Goal: Task Accomplishment & Management: Manage account settings

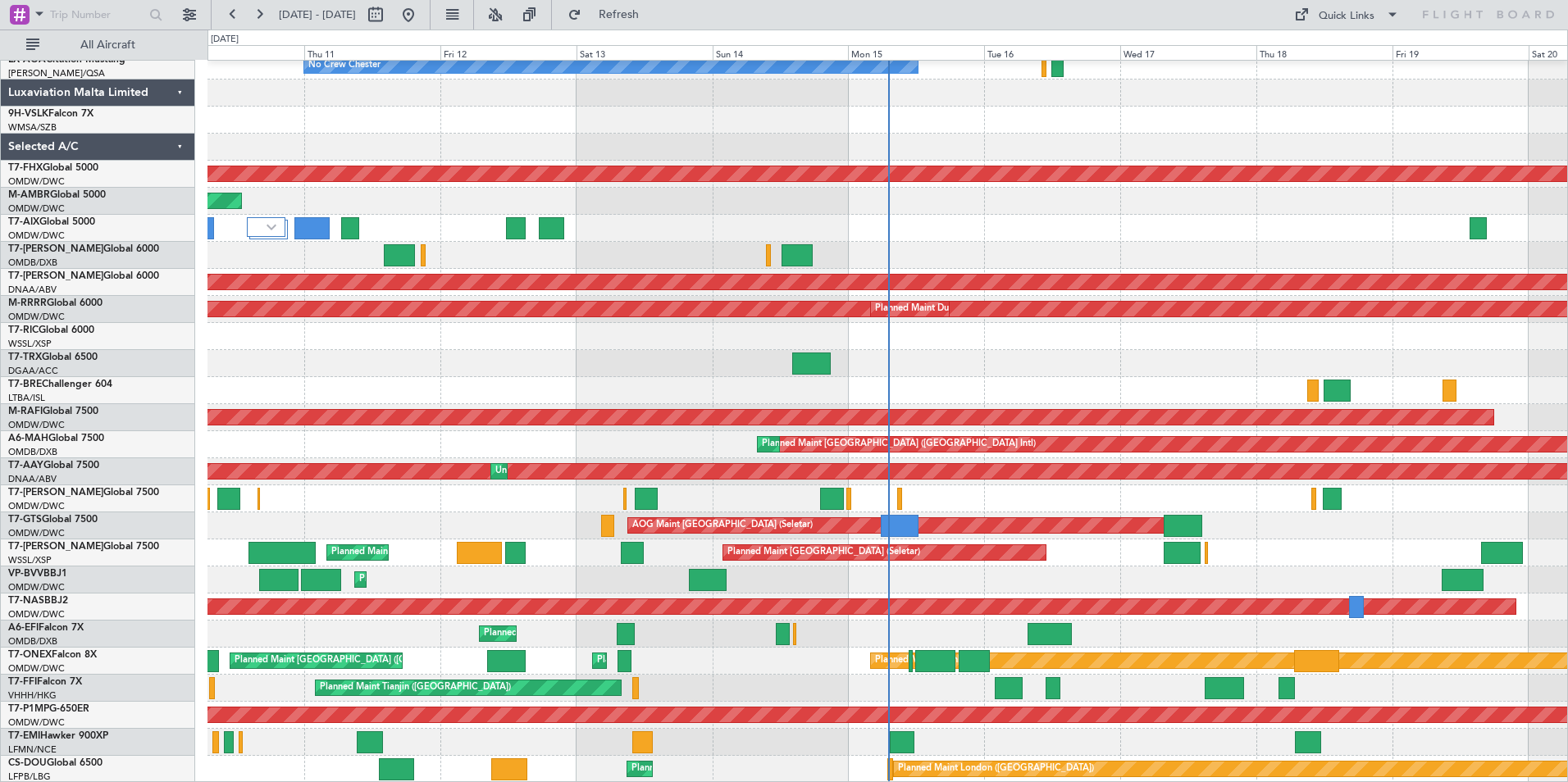
scroll to position [116, 0]
click at [193, 14] on button at bounding box center [189, 15] width 27 height 27
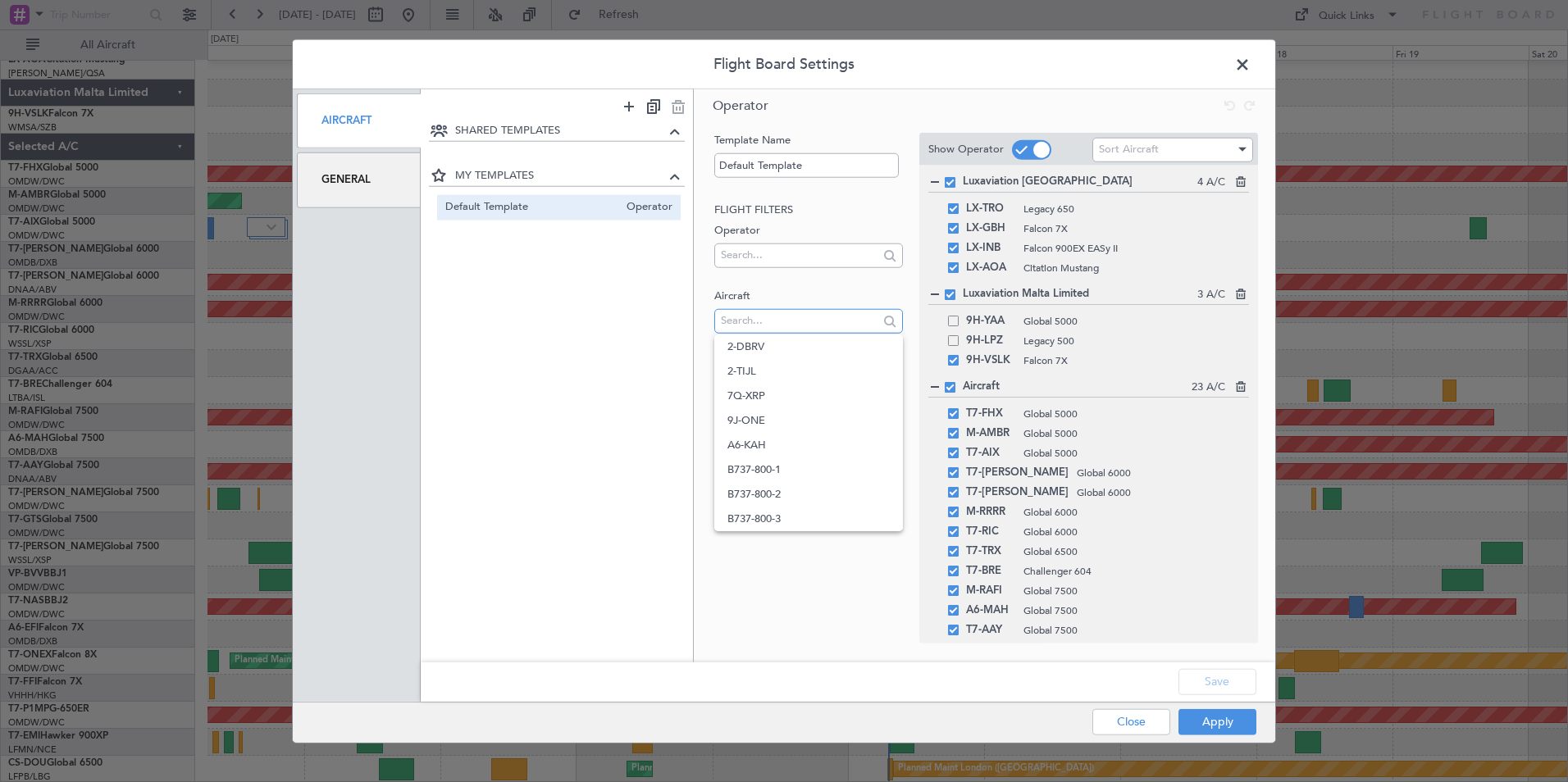
click at [768, 325] on input "text" at bounding box center [799, 320] width 157 height 25
type input "A6"
click at [795, 349] on span "A6-KAH" at bounding box center [808, 347] width 162 height 25
click at [1239, 692] on button "Save" at bounding box center [1218, 682] width 78 height 27
click at [1231, 721] on button "Apply" at bounding box center [1218, 721] width 78 height 27
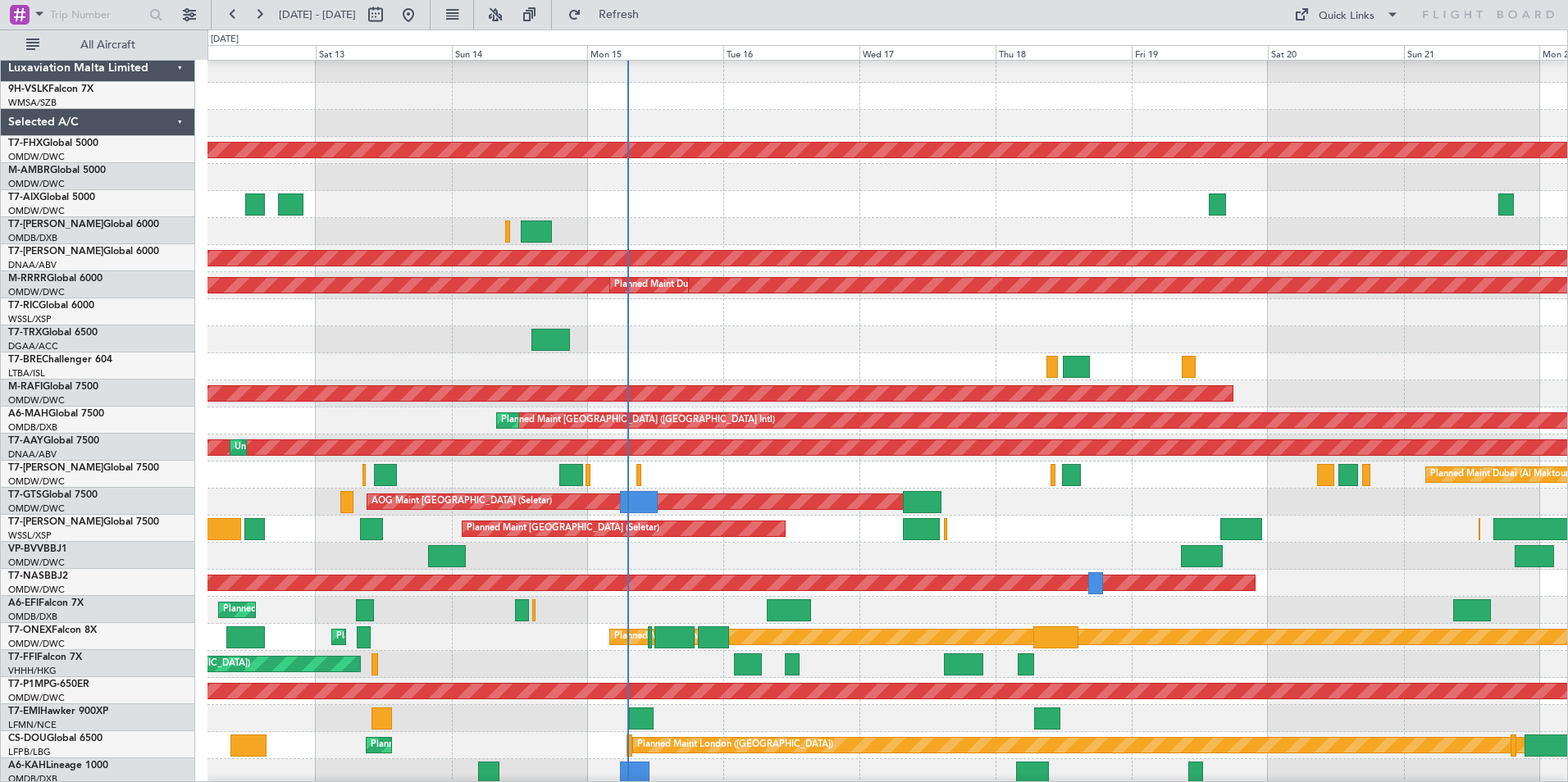
scroll to position [144, 0]
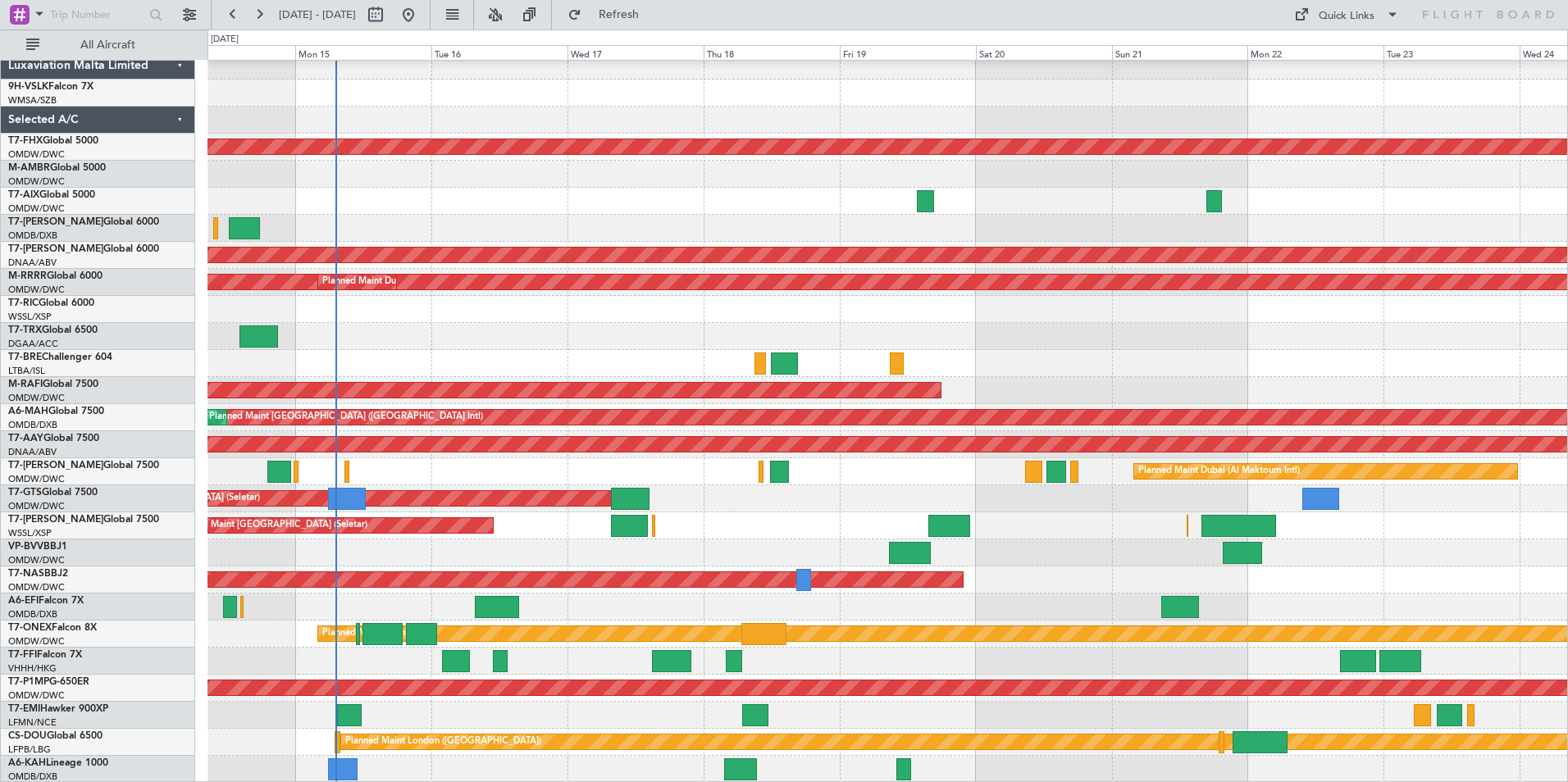
click at [619, 758] on div at bounding box center [887, 770] width 1360 height 27
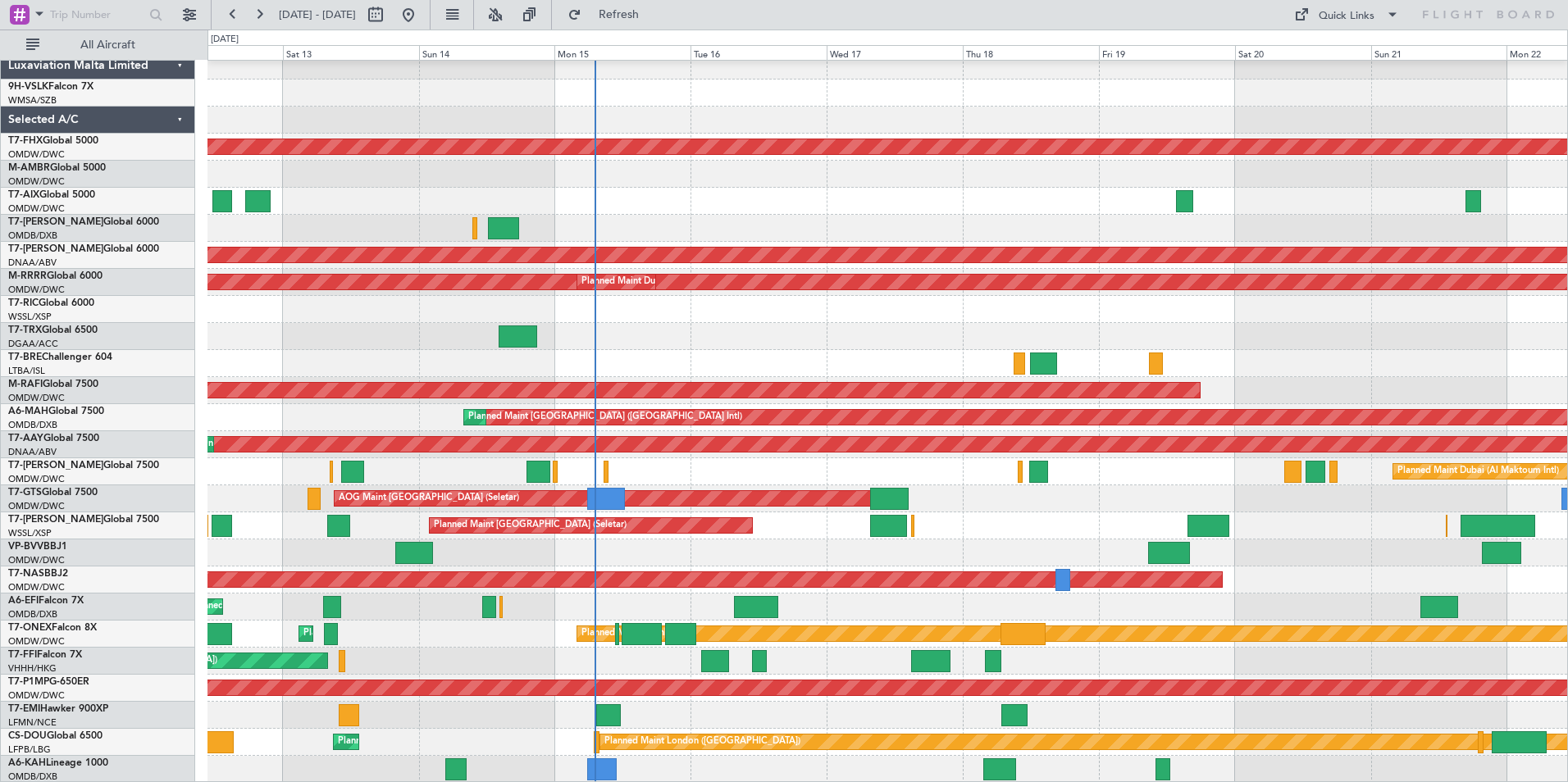
click at [1328, 715] on div "No Crew [PERSON_NAME] Planned Maint [GEOGRAPHIC_DATA] ([GEOGRAPHIC_DATA]) AOG M…" at bounding box center [887, 349] width 1360 height 866
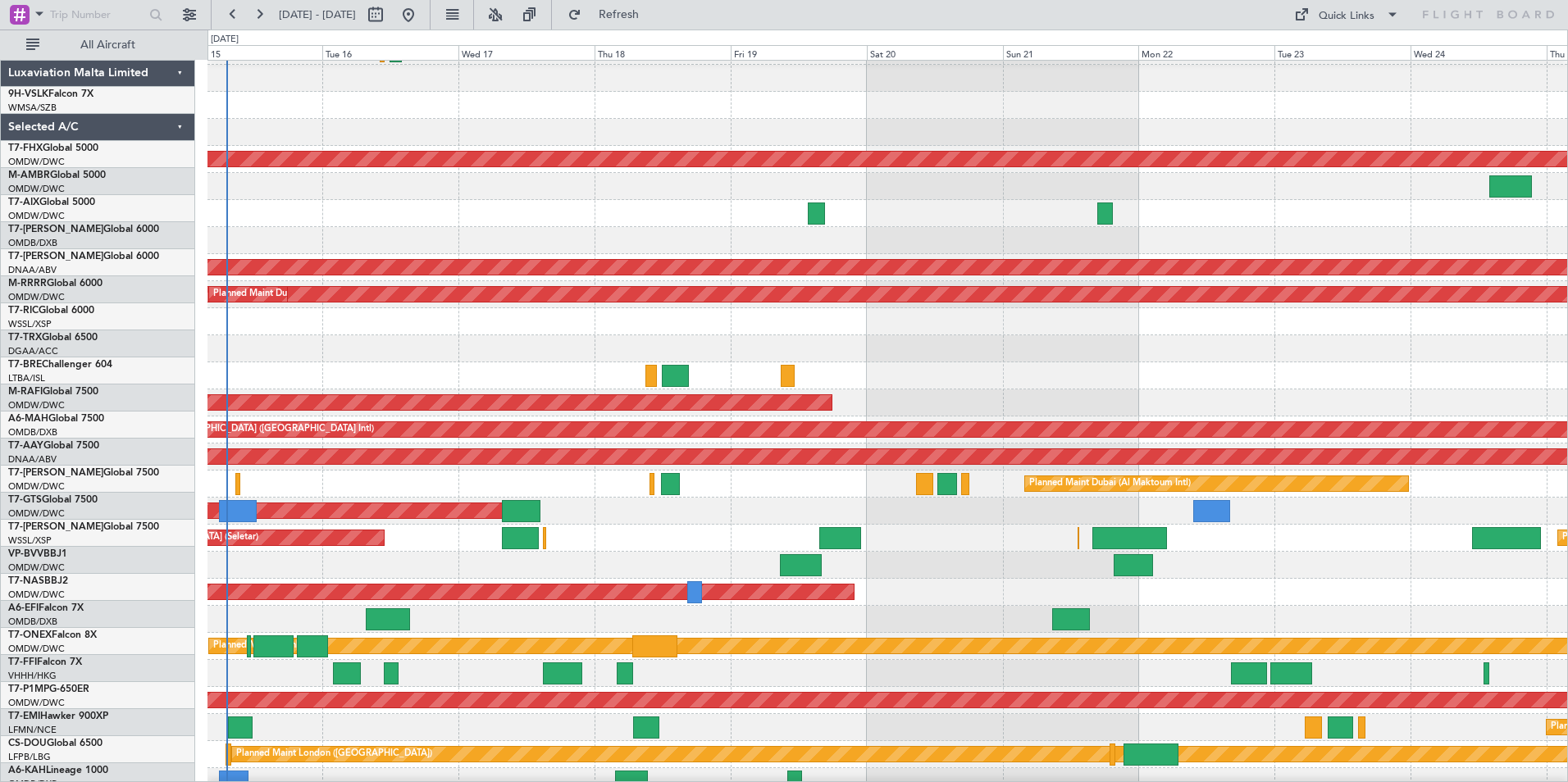
scroll to position [131, 0]
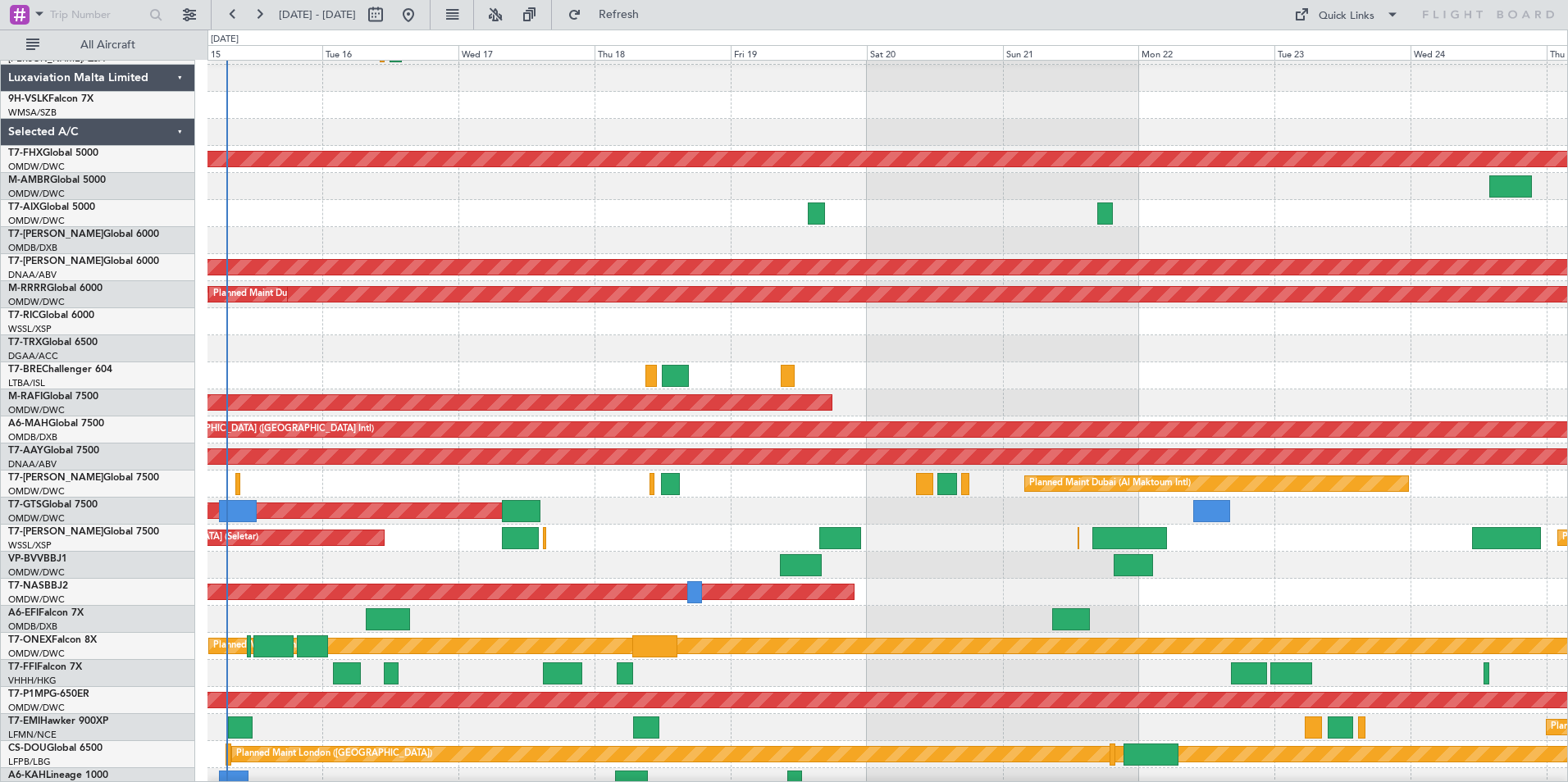
click at [490, 781] on html "[DATE] - [DATE] Refresh Quick Links All Aircraft No Crew [PERSON_NAME] Planned …" at bounding box center [784, 391] width 1568 height 782
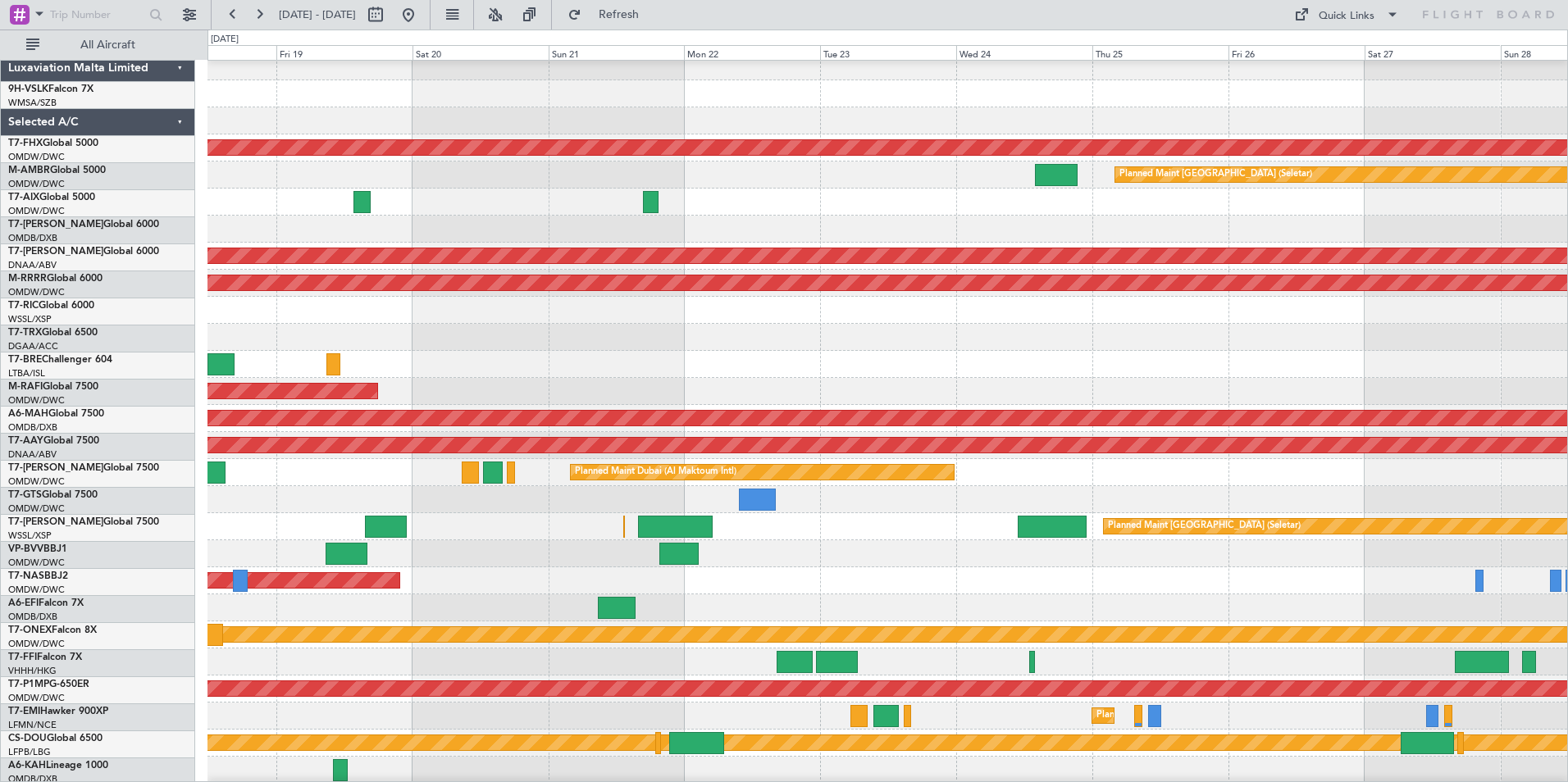
scroll to position [144, 0]
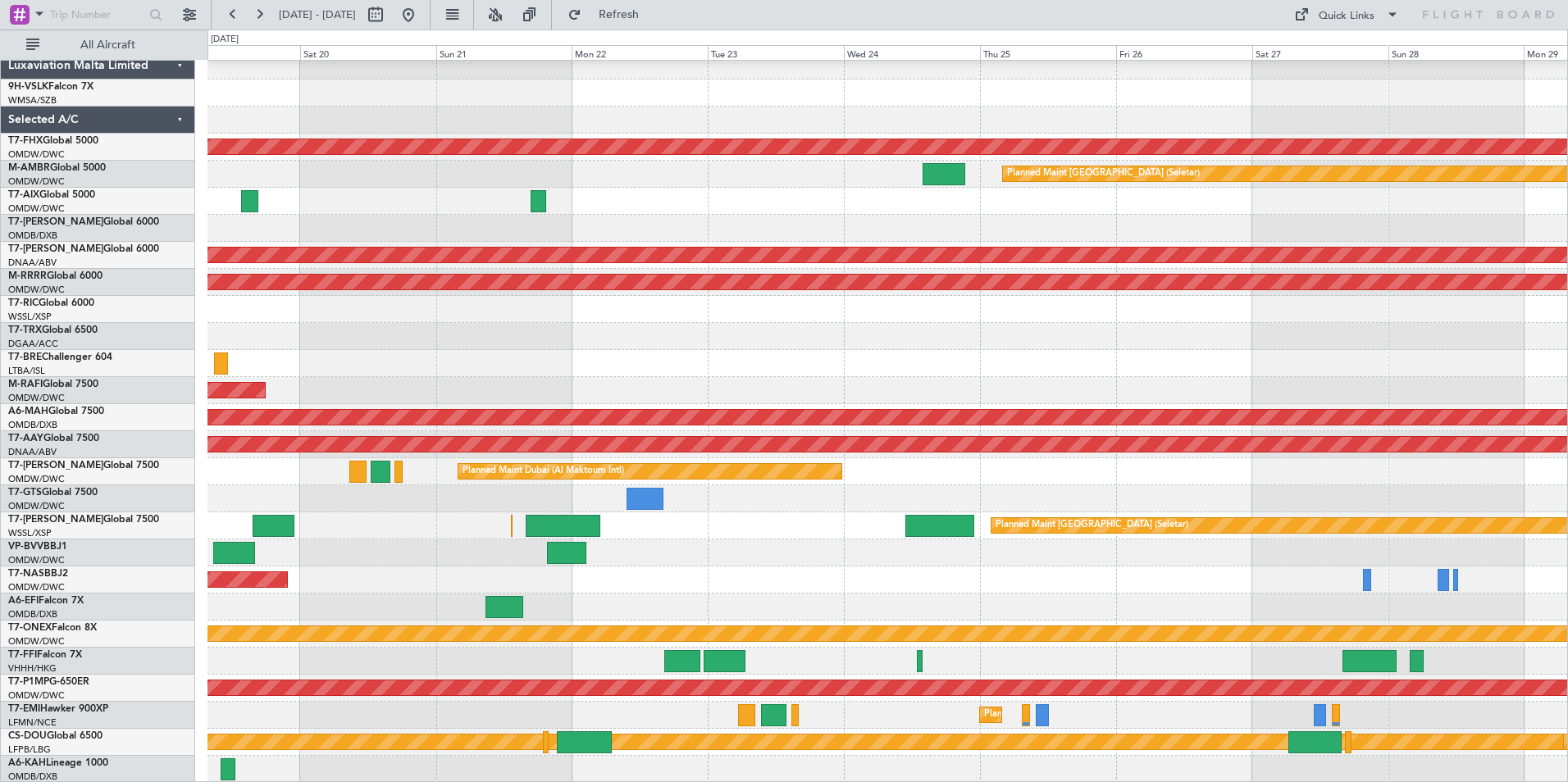
click at [610, 761] on div at bounding box center [887, 770] width 1360 height 27
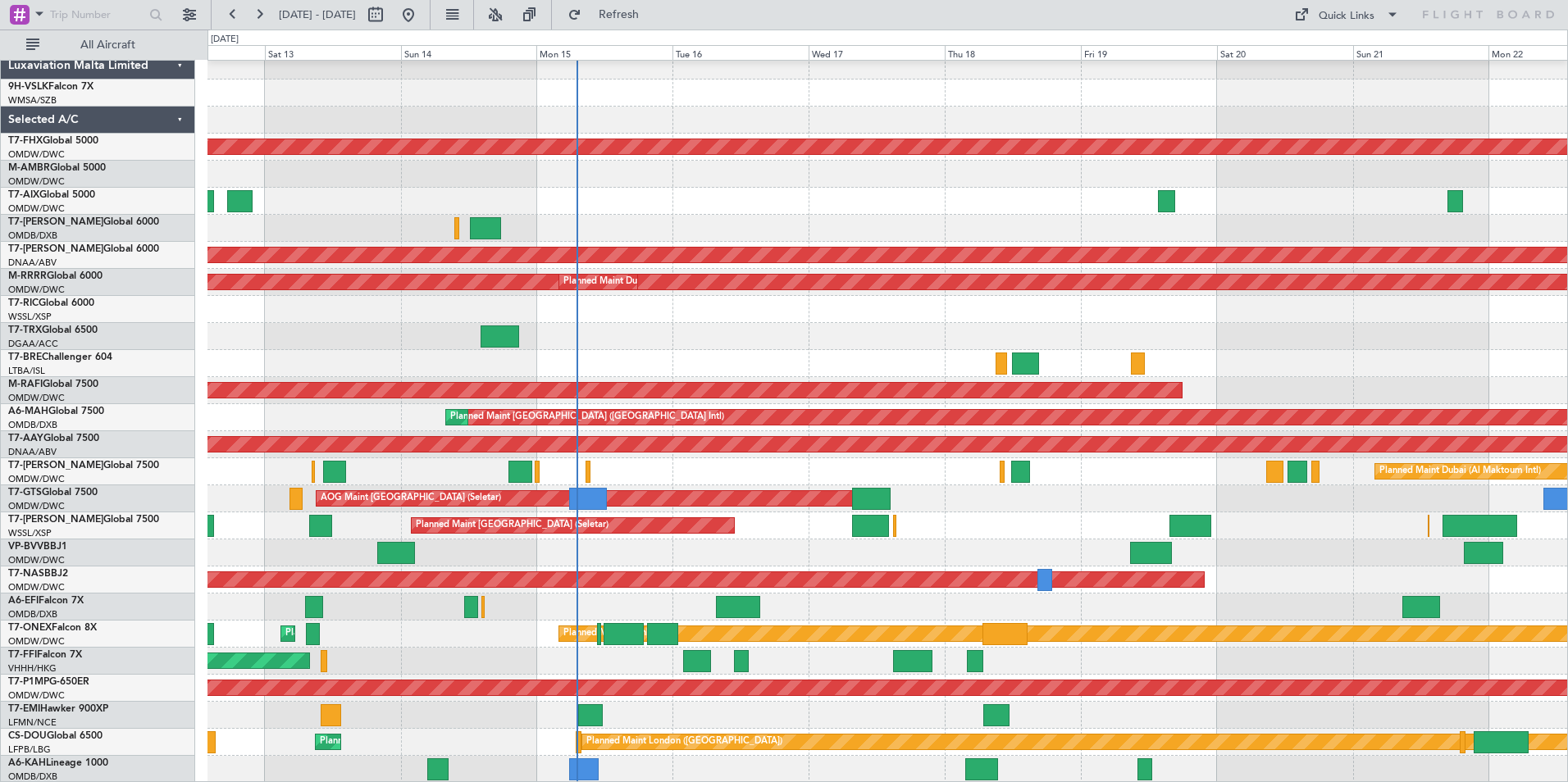
click at [1247, 670] on div "No Crew [PERSON_NAME] Planned Maint [GEOGRAPHIC_DATA] ([GEOGRAPHIC_DATA]) AOG M…" at bounding box center [887, 349] width 1360 height 866
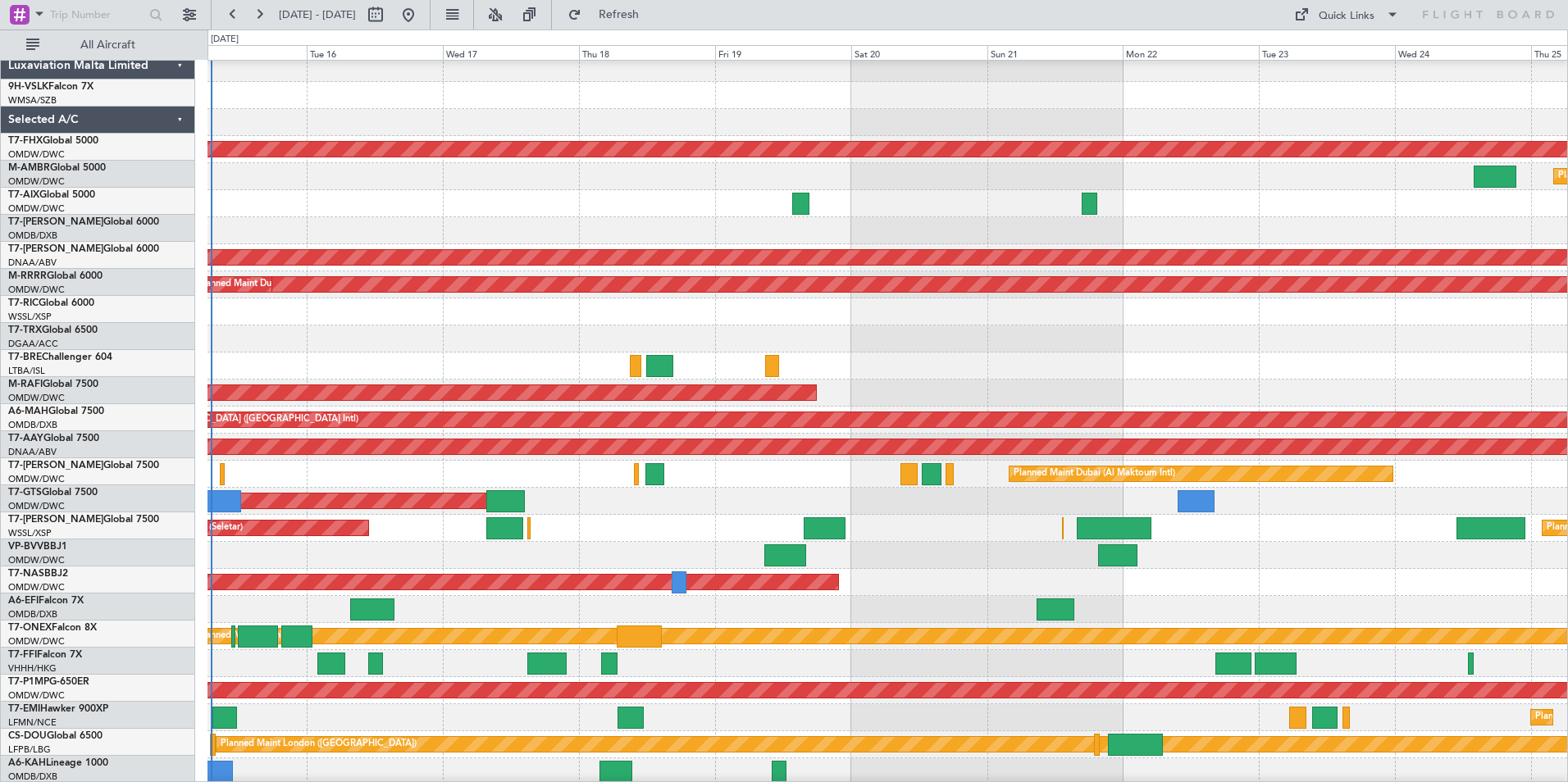
scroll to position [138, 0]
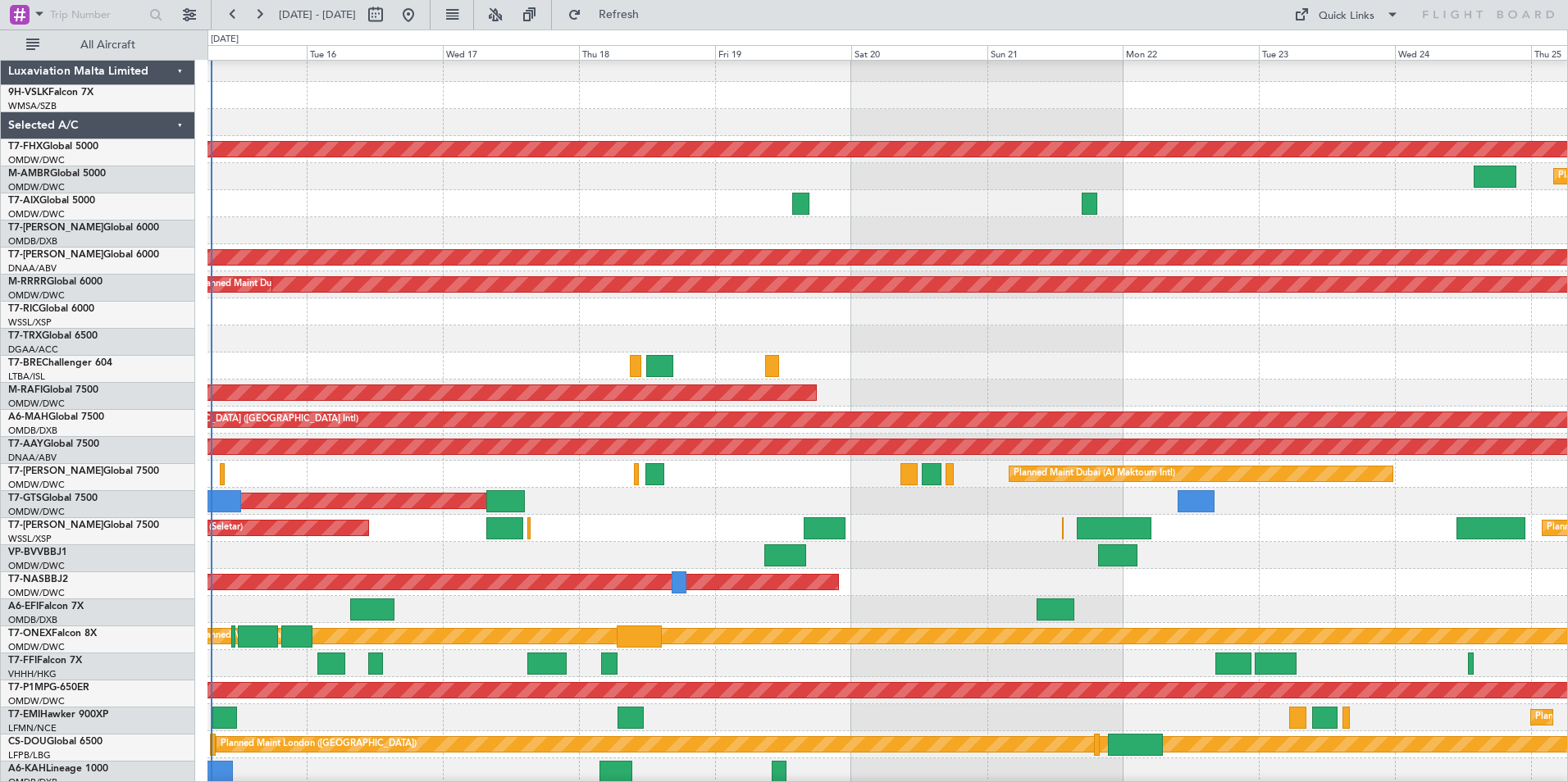
click at [772, 727] on div "Planned Maint [GEOGRAPHIC_DATA]" at bounding box center [887, 717] width 1360 height 27
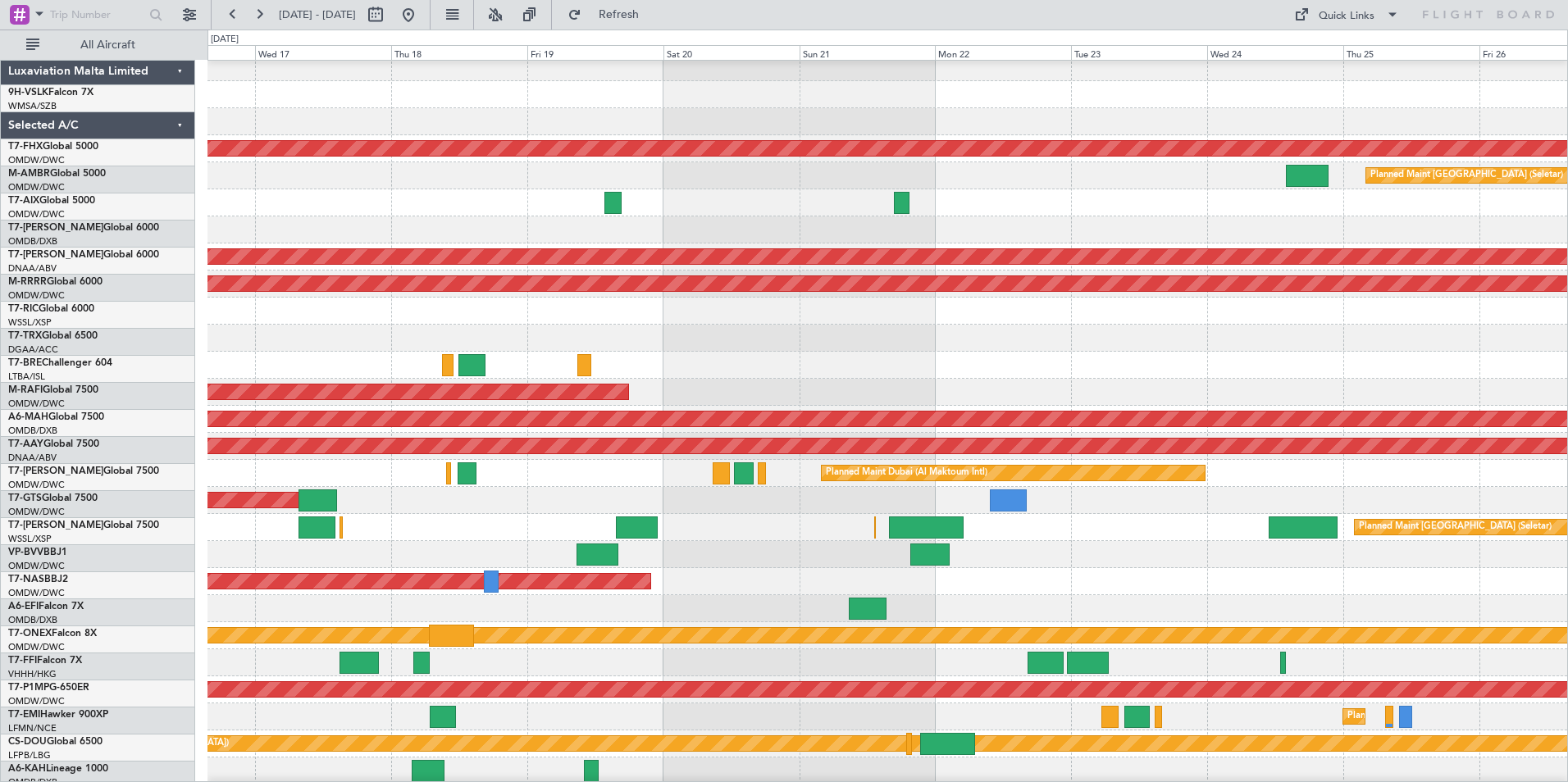
scroll to position [144, 0]
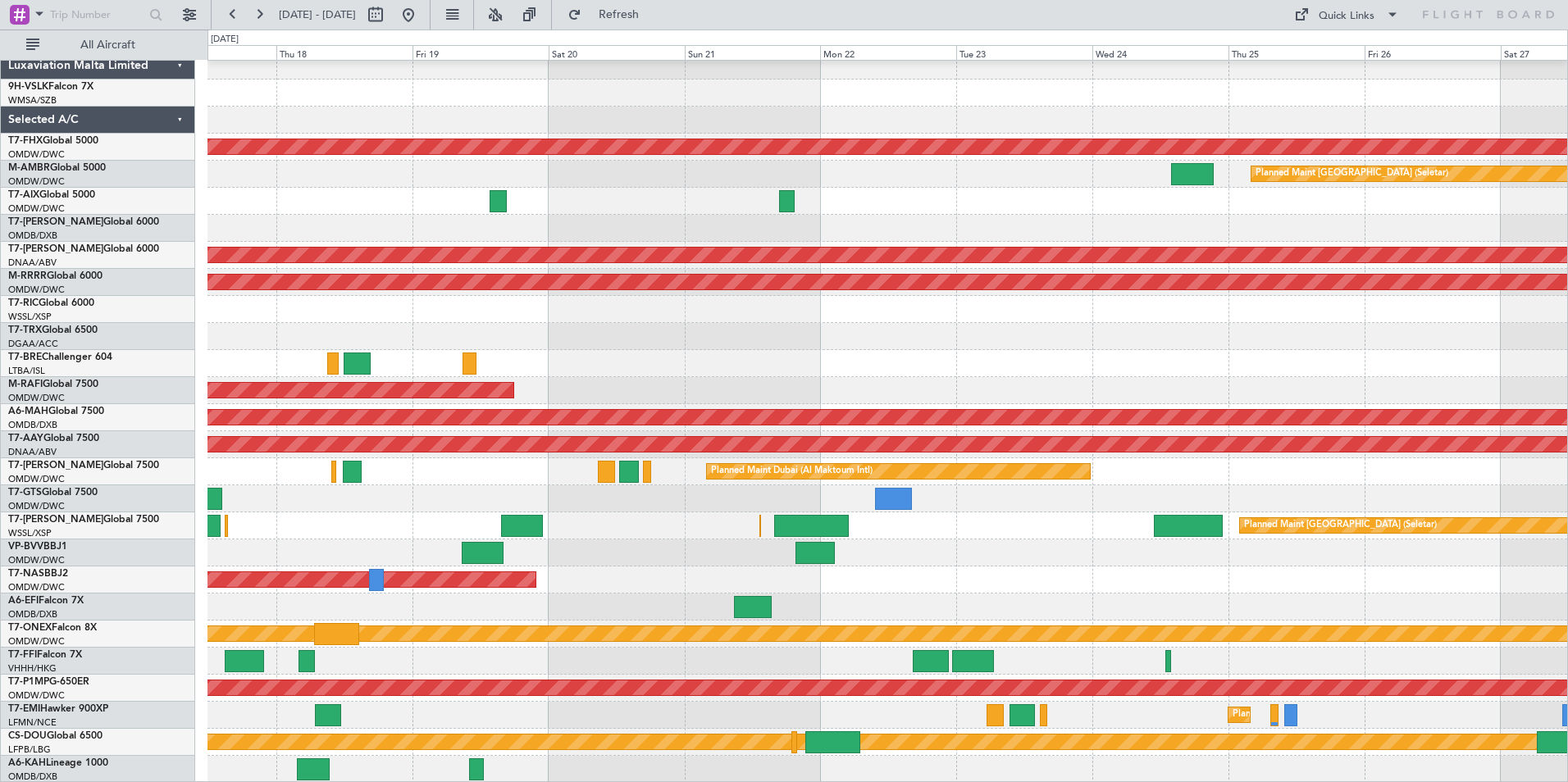
click at [1061, 714] on div "Planned Maint [GEOGRAPHIC_DATA]" at bounding box center [887, 715] width 1360 height 27
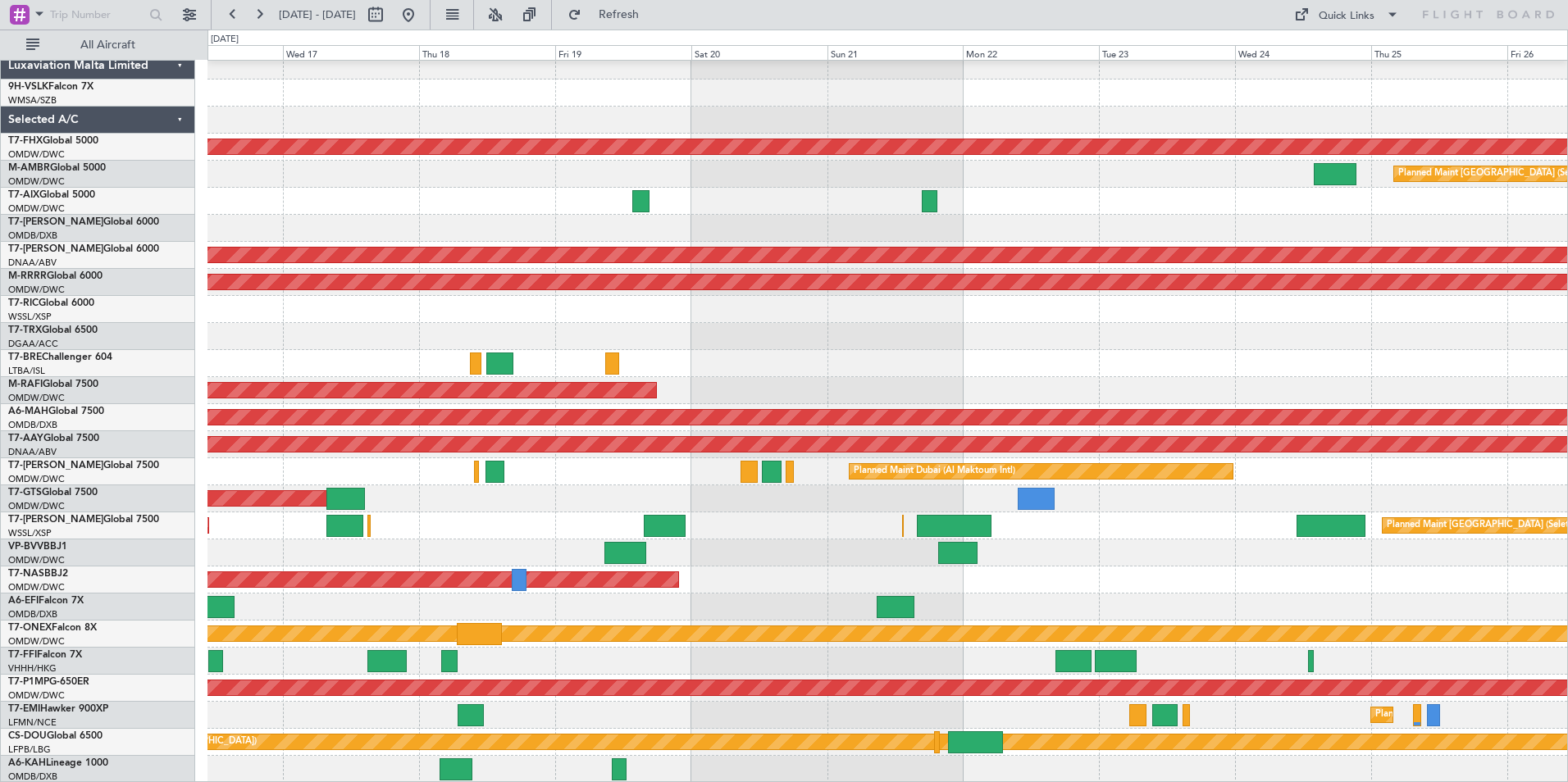
click at [1567, 640] on html "[DATE] - [DATE] Refresh Quick Links All Aircraft No Crew [PERSON_NAME] Planned …" at bounding box center [784, 391] width 1568 height 782
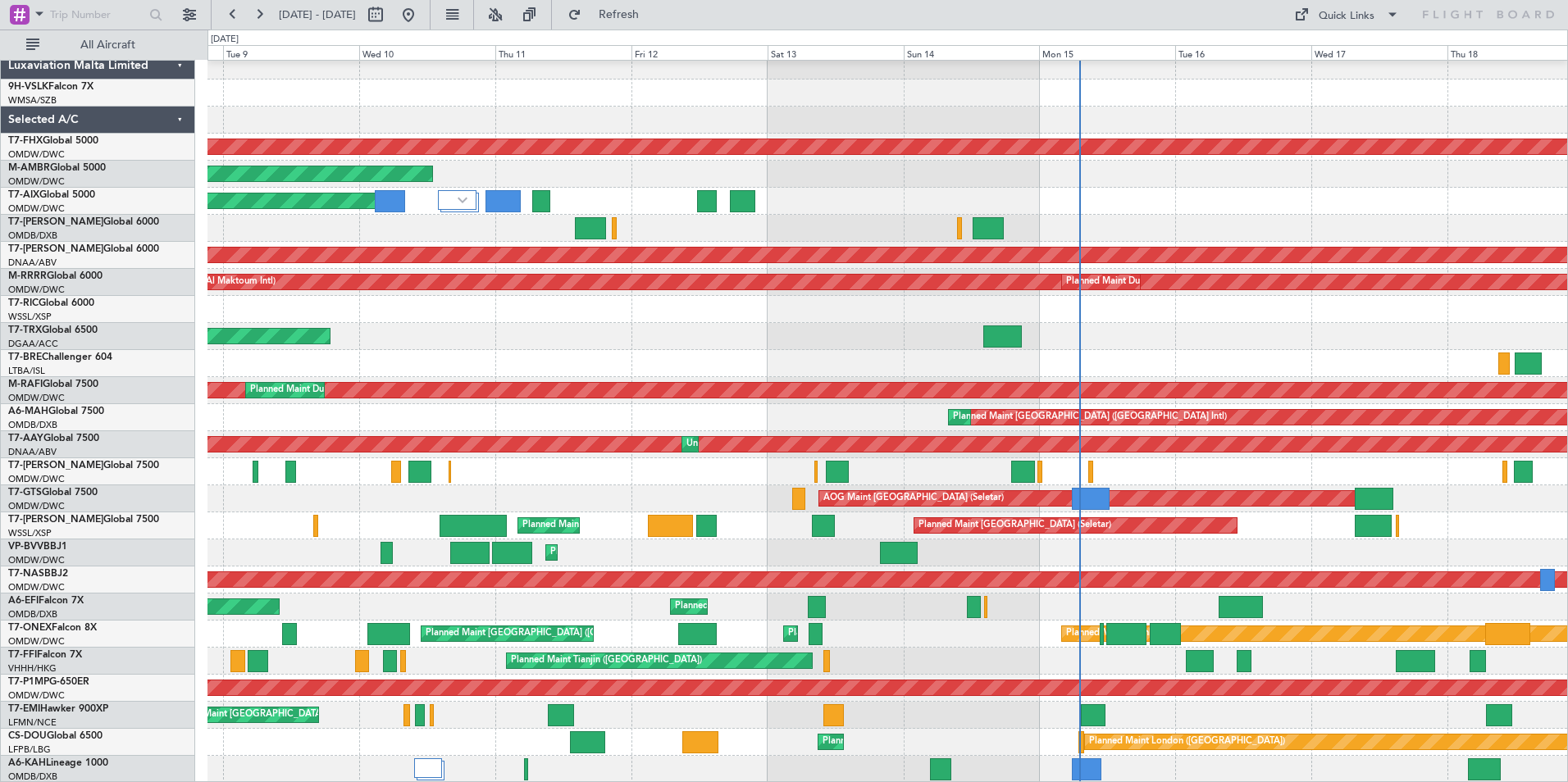
click at [1121, 173] on div "AOG Maint Dubai (Al Maktoum Intl)" at bounding box center [887, 174] width 1360 height 27
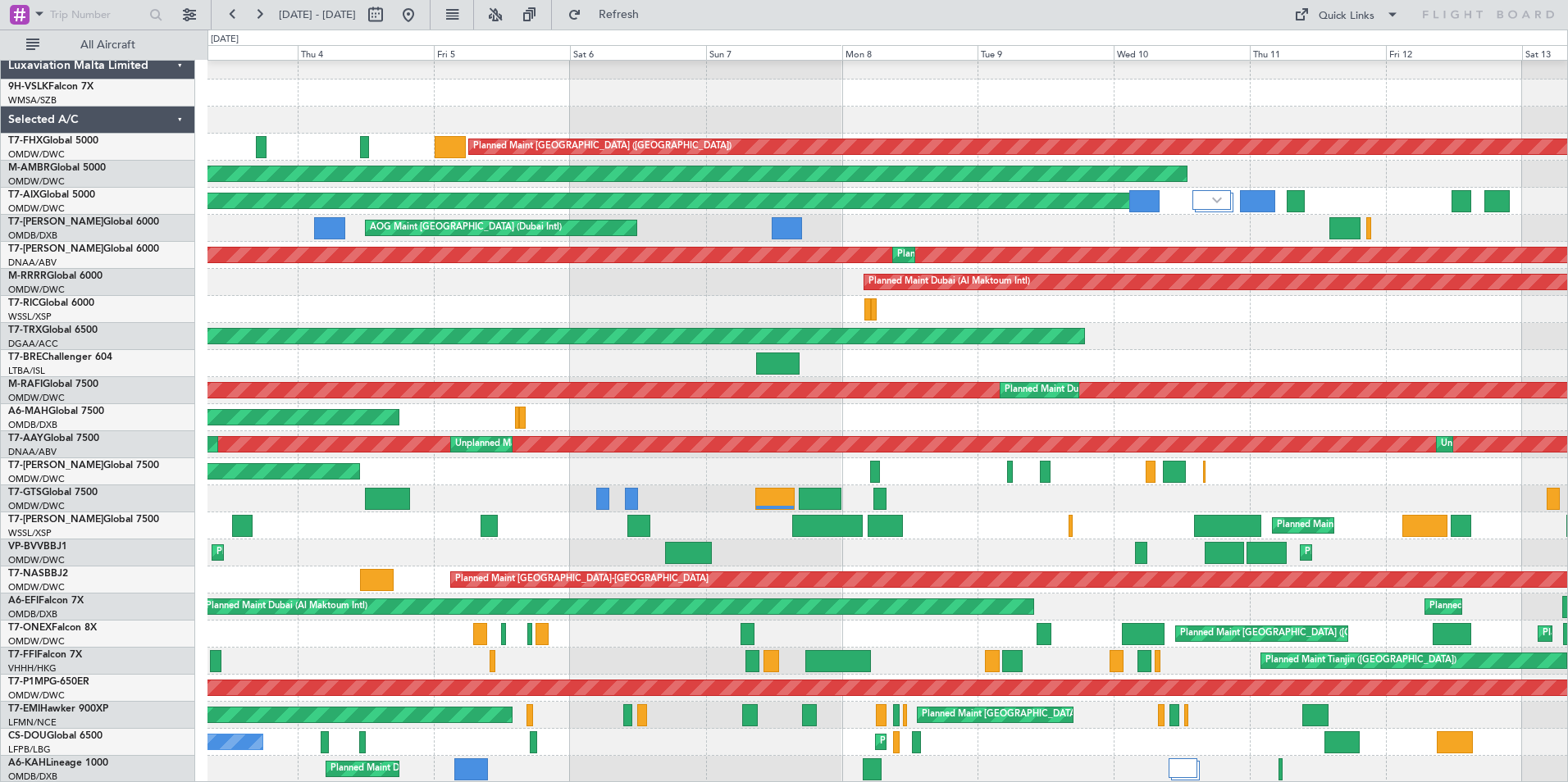
click at [1388, 162] on div "AOG Maint Dubai (Al Maktoum Intl)" at bounding box center [887, 174] width 1360 height 27
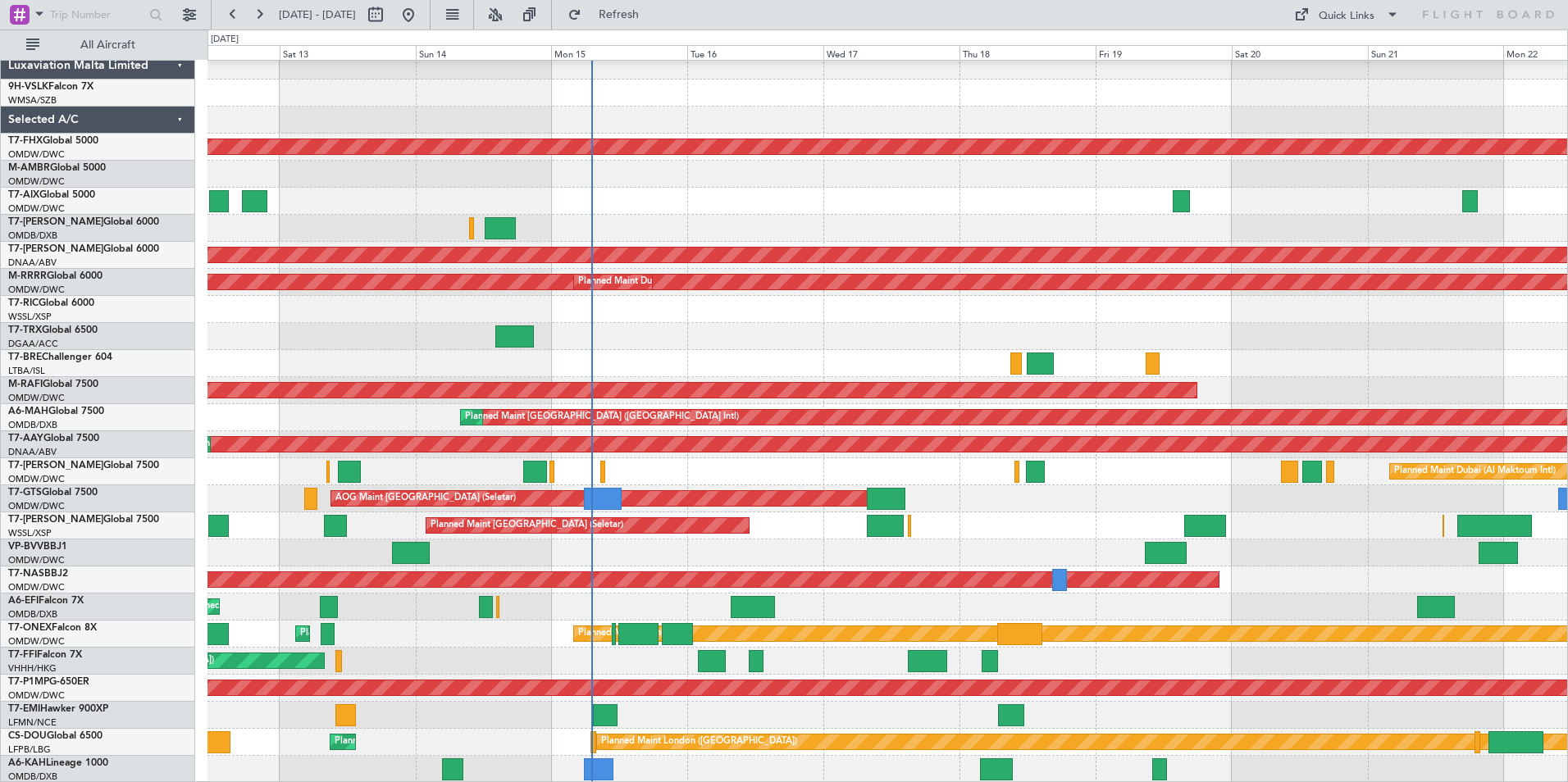
click at [814, 301] on div at bounding box center [887, 310] width 1360 height 27
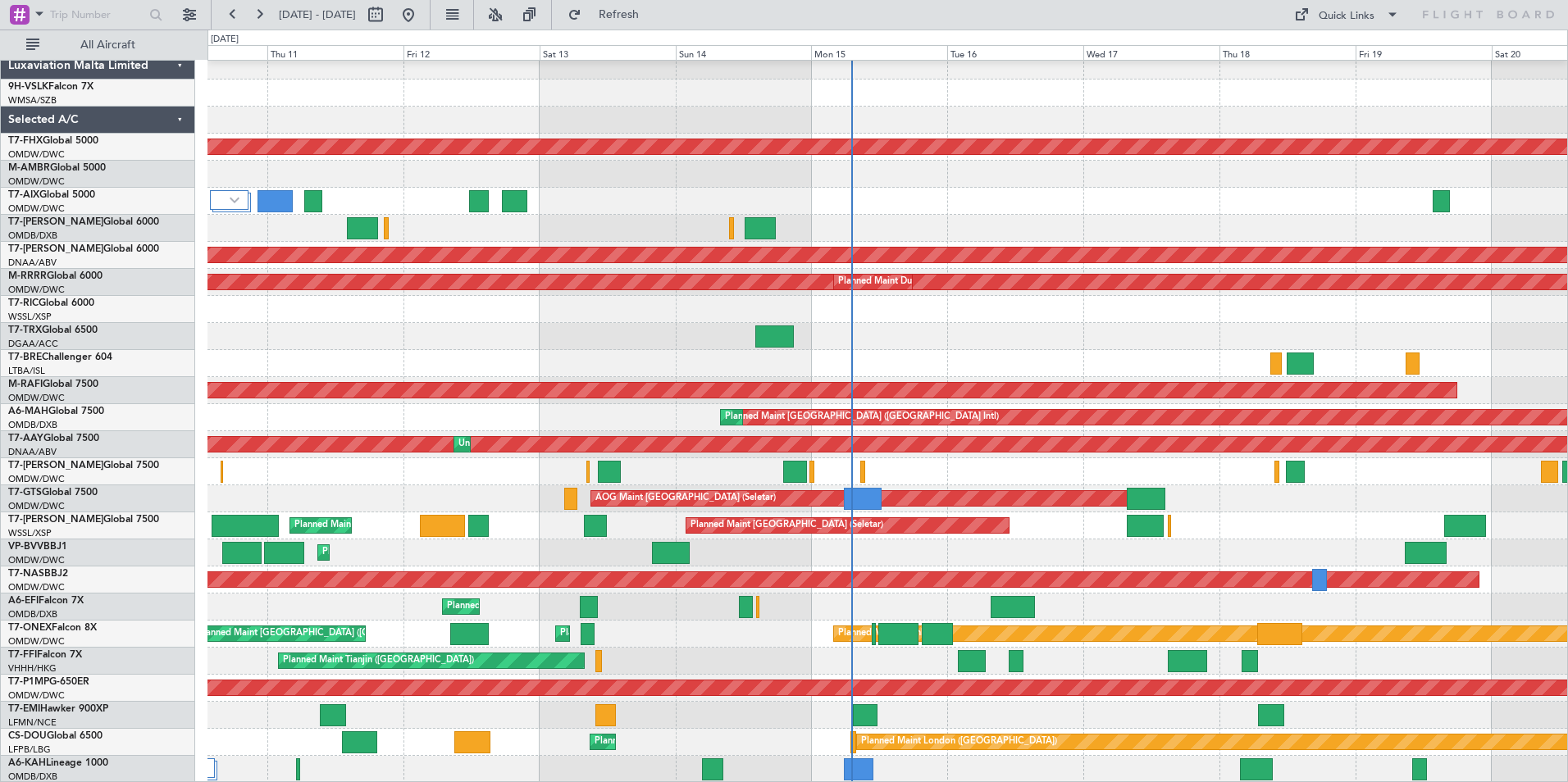
click at [864, 588] on div "No Crew [PERSON_NAME] Planned Maint [GEOGRAPHIC_DATA] ([GEOGRAPHIC_DATA]) AOG M…" at bounding box center [887, 349] width 1360 height 866
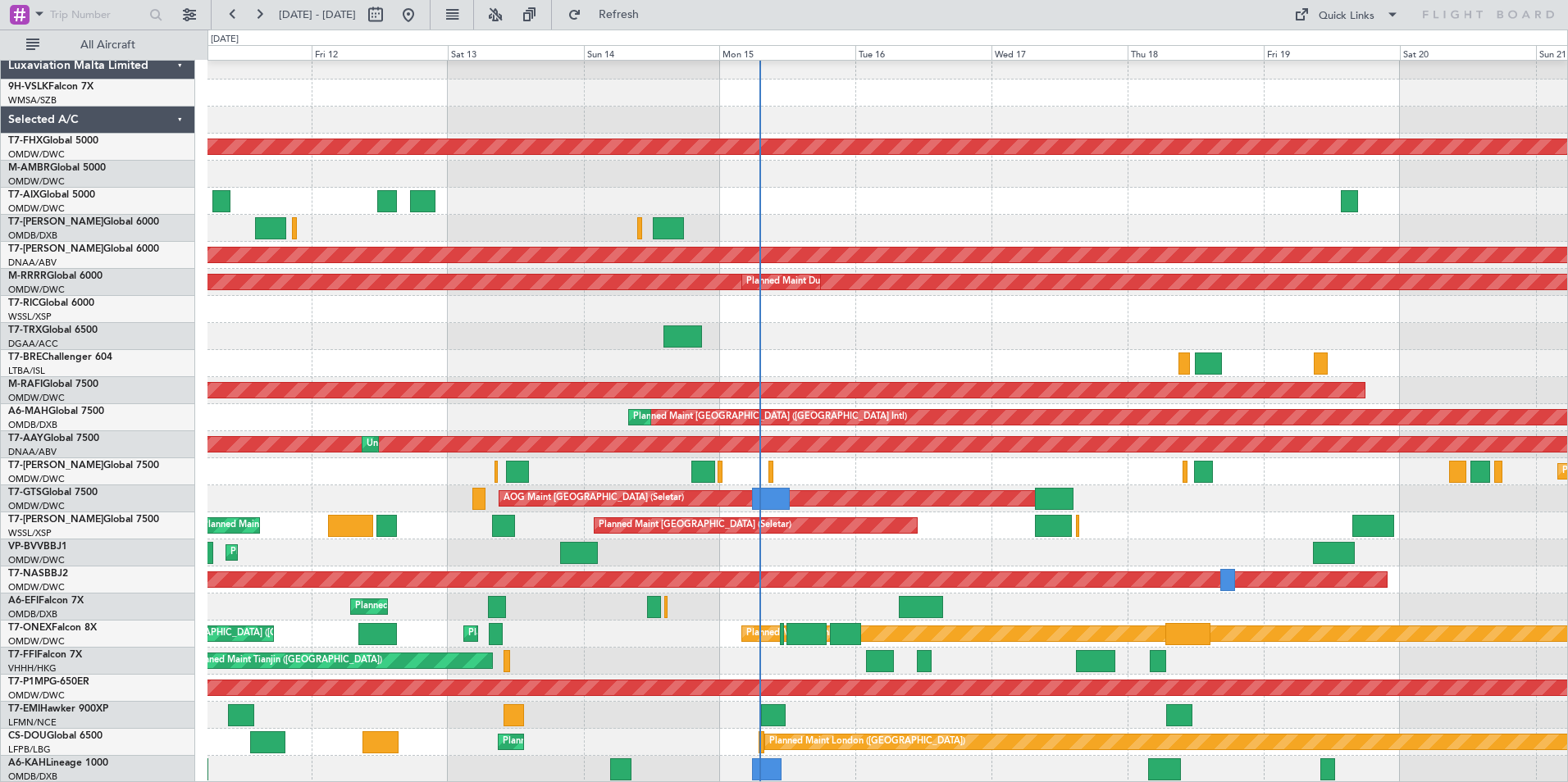
click at [954, 599] on div "Planned Maint Dubai (Al Maktoum Intl) Planned Maint [GEOGRAPHIC_DATA] (Al Makto…" at bounding box center [887, 607] width 1360 height 27
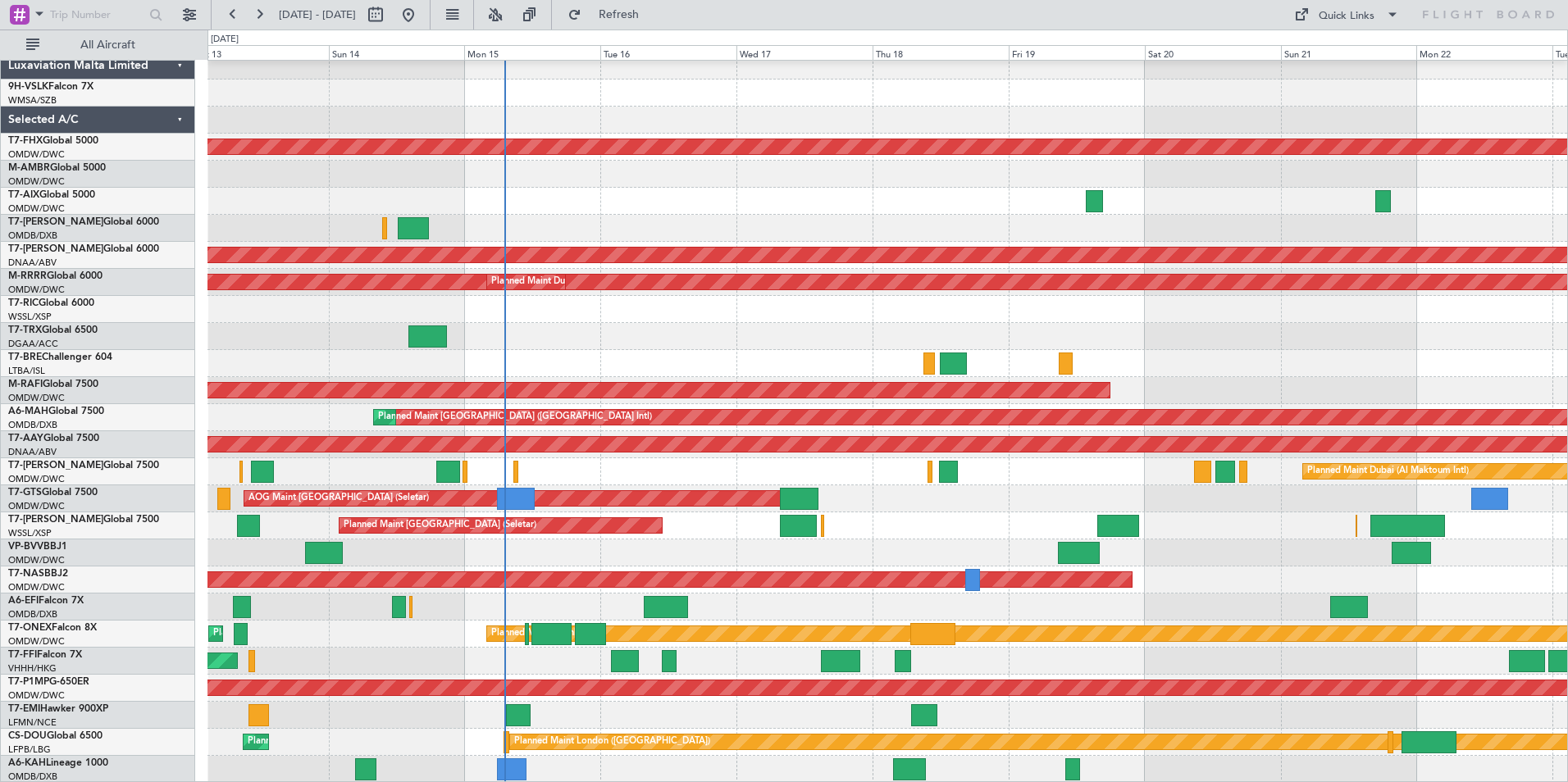
click at [565, 164] on div "No Crew [PERSON_NAME] Planned Maint [GEOGRAPHIC_DATA] ([GEOGRAPHIC_DATA]) Plann…" at bounding box center [887, 349] width 1360 height 866
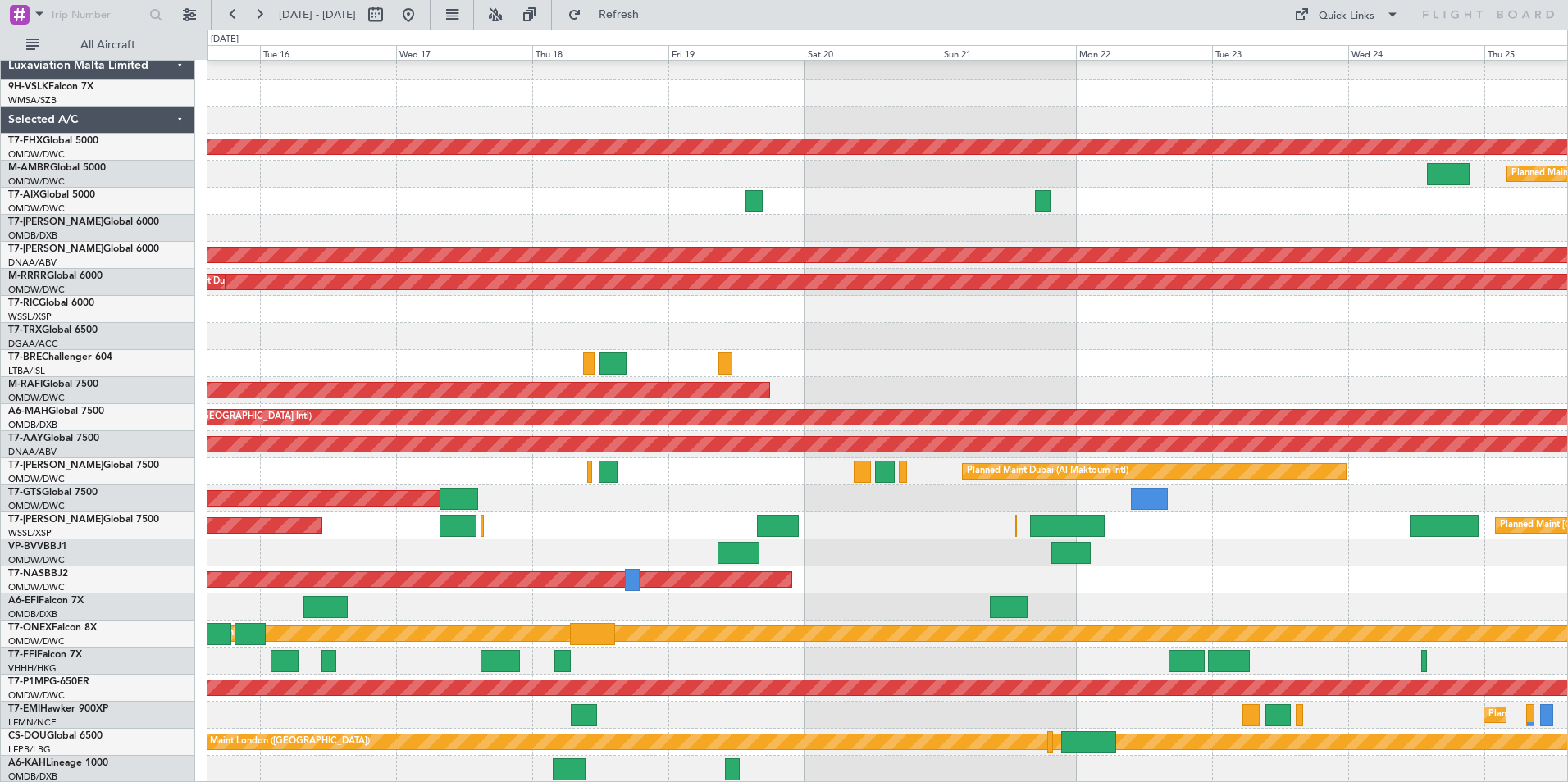
click at [495, 167] on div "No Crew [PERSON_NAME] Planned Maint [GEOGRAPHIC_DATA] ([GEOGRAPHIC_DATA]) Plann…" at bounding box center [887, 349] width 1360 height 866
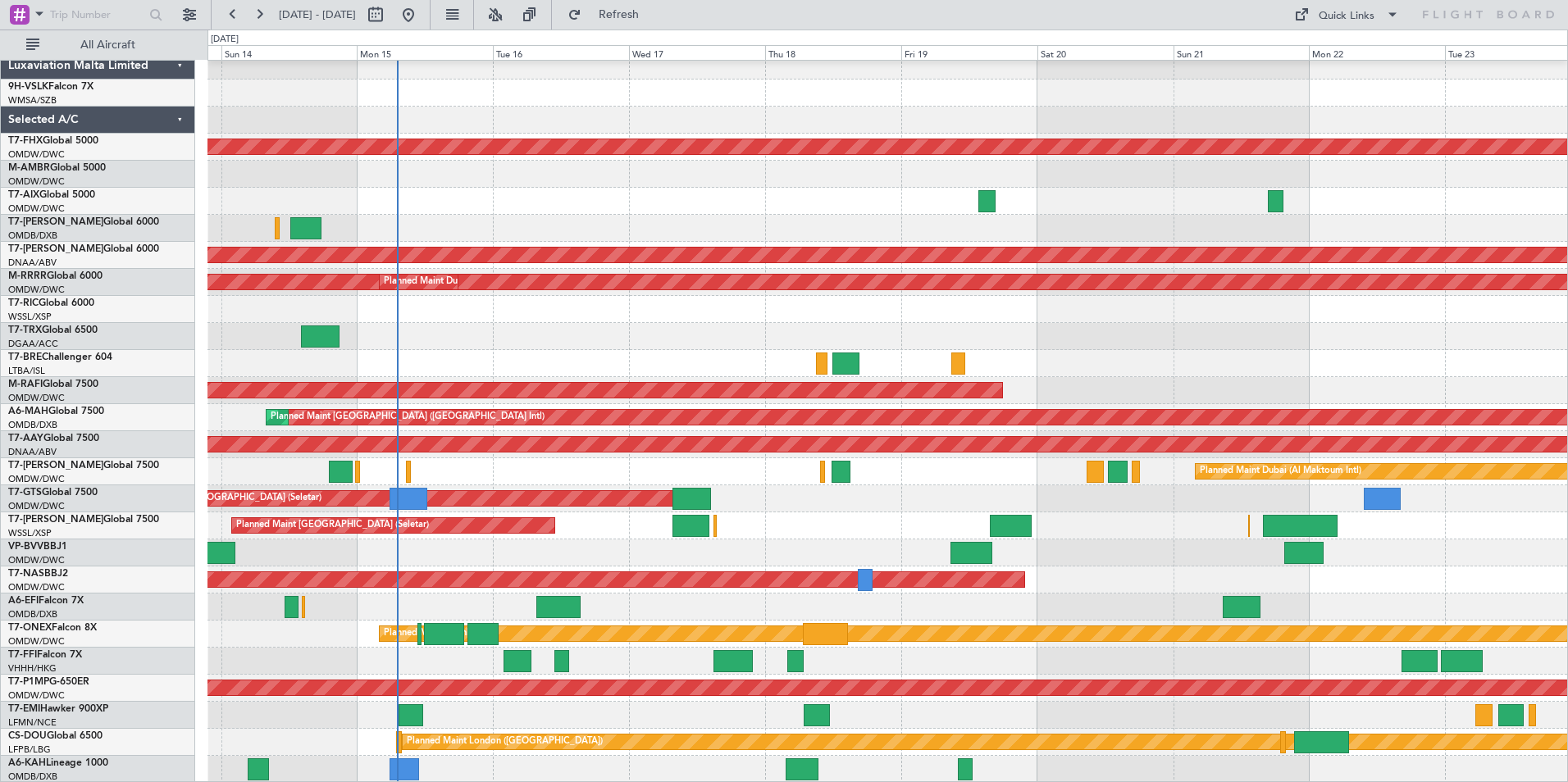
click at [1426, 199] on div "No Crew [PERSON_NAME] Planned Maint [GEOGRAPHIC_DATA] ([GEOGRAPHIC_DATA]) Plann…" at bounding box center [887, 349] width 1360 height 866
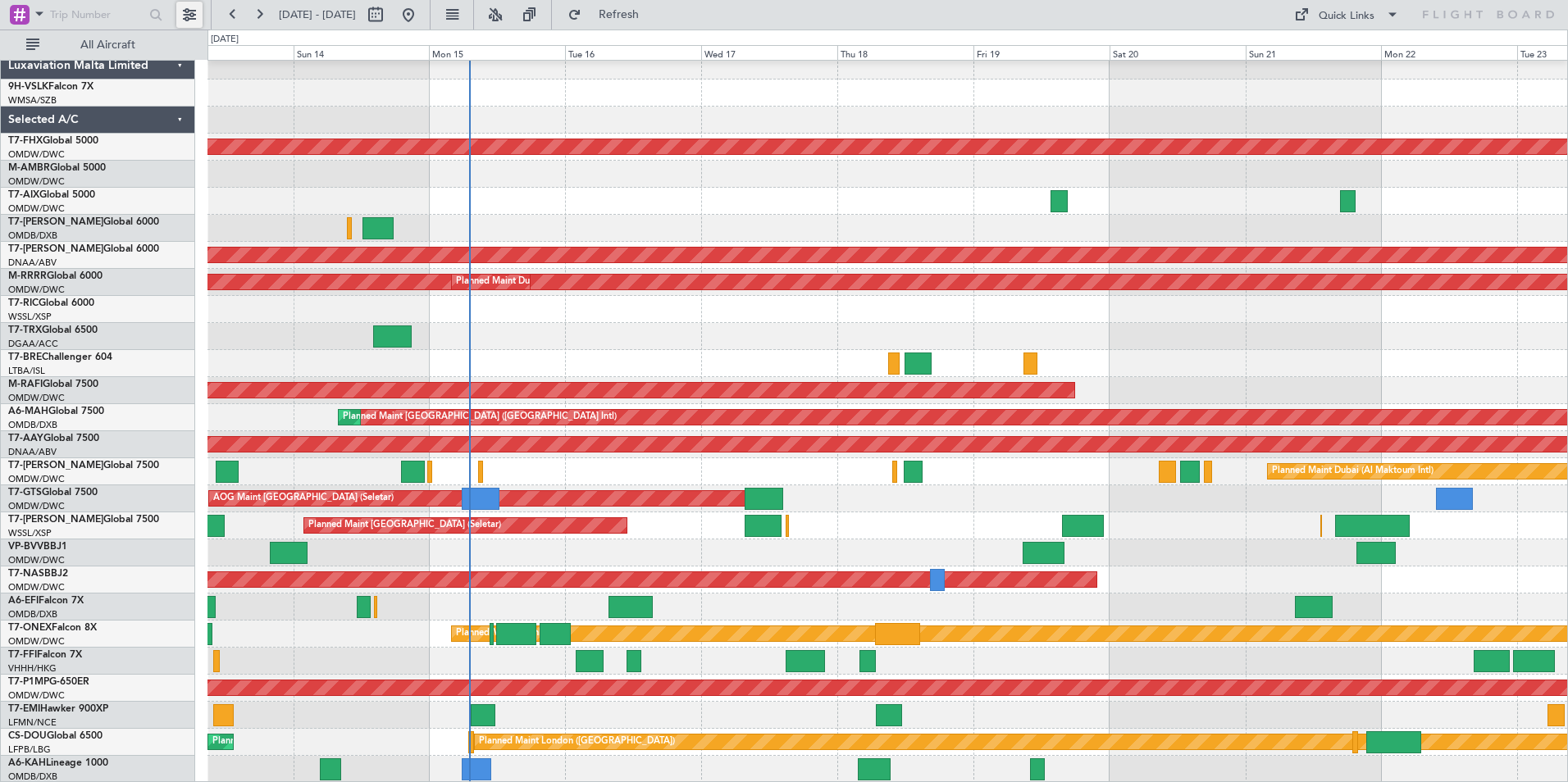
click at [198, 15] on button at bounding box center [189, 15] width 27 height 27
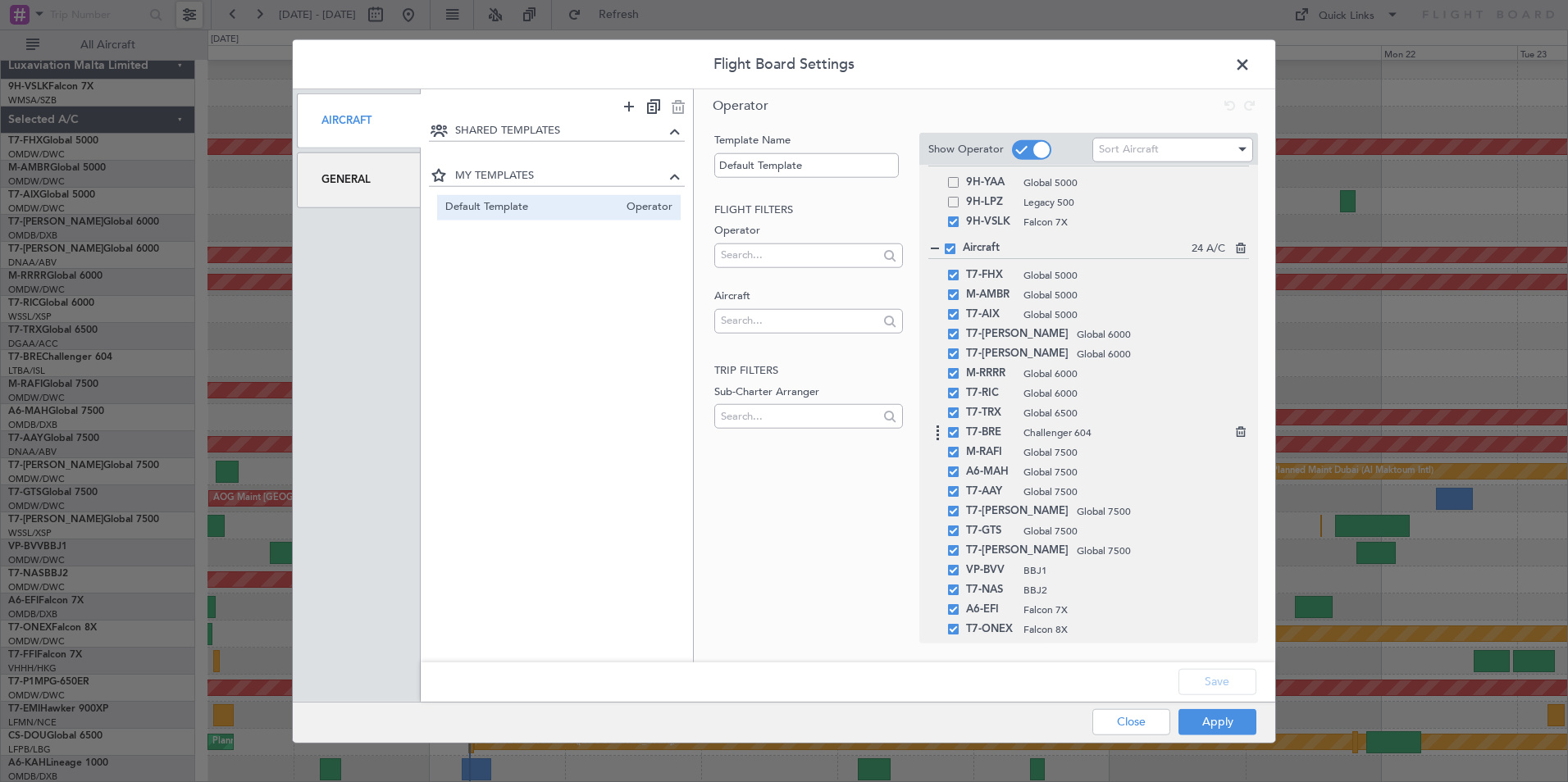
scroll to position [164, 0]
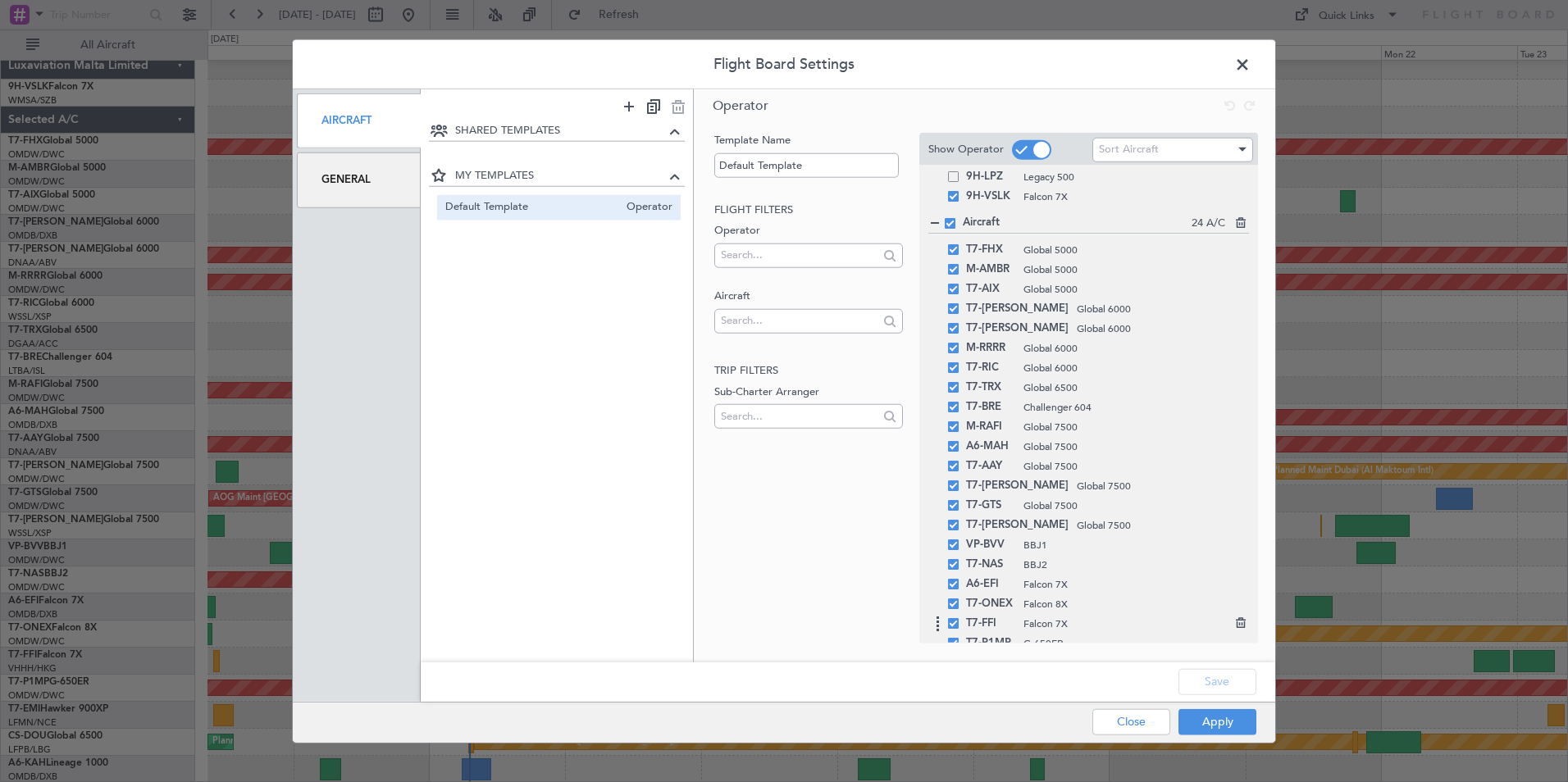
click at [956, 628] on div "T7-FFI Falcon 7X" at bounding box center [1089, 624] width 321 height 20
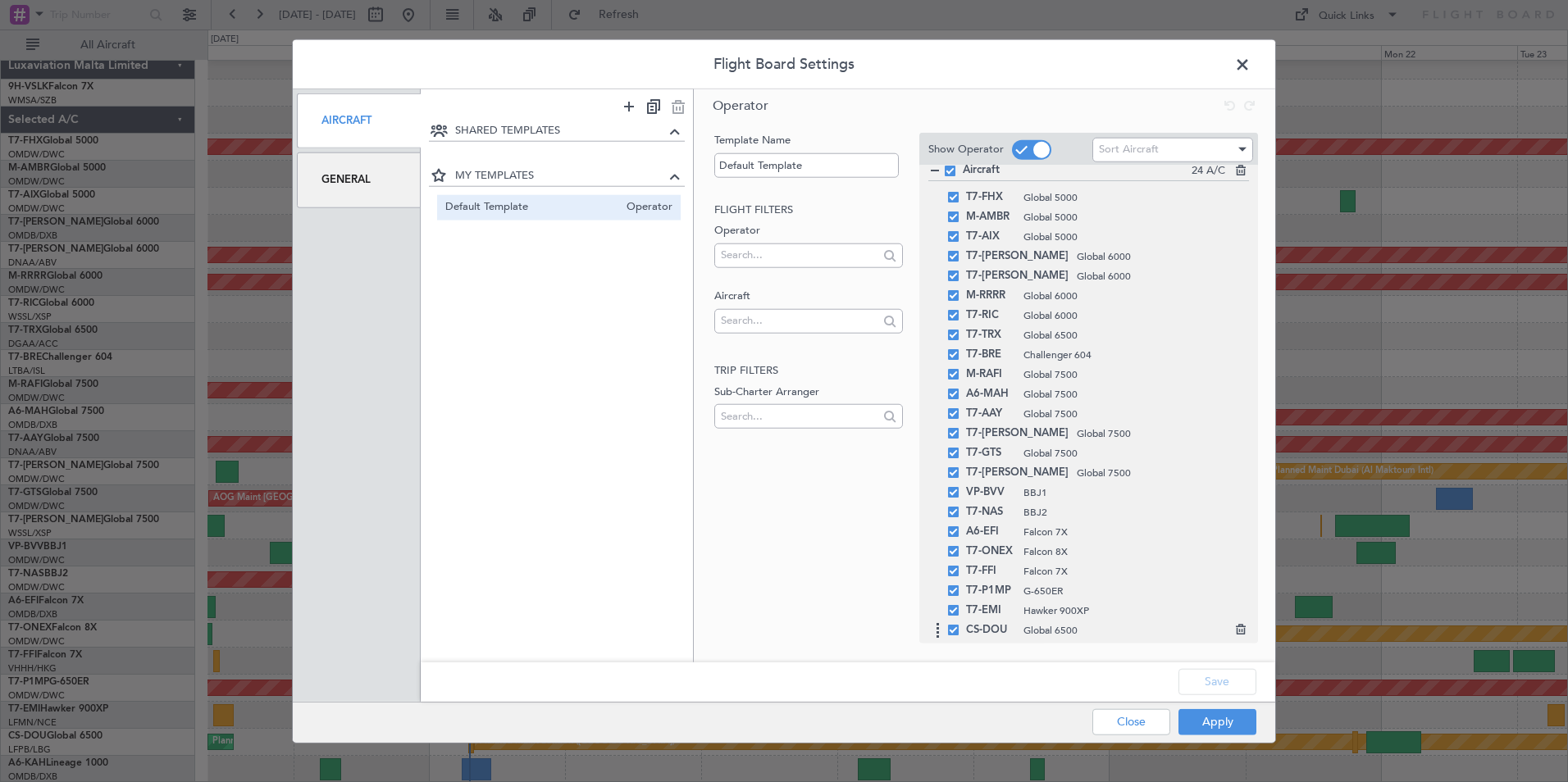
scroll to position [242, 0]
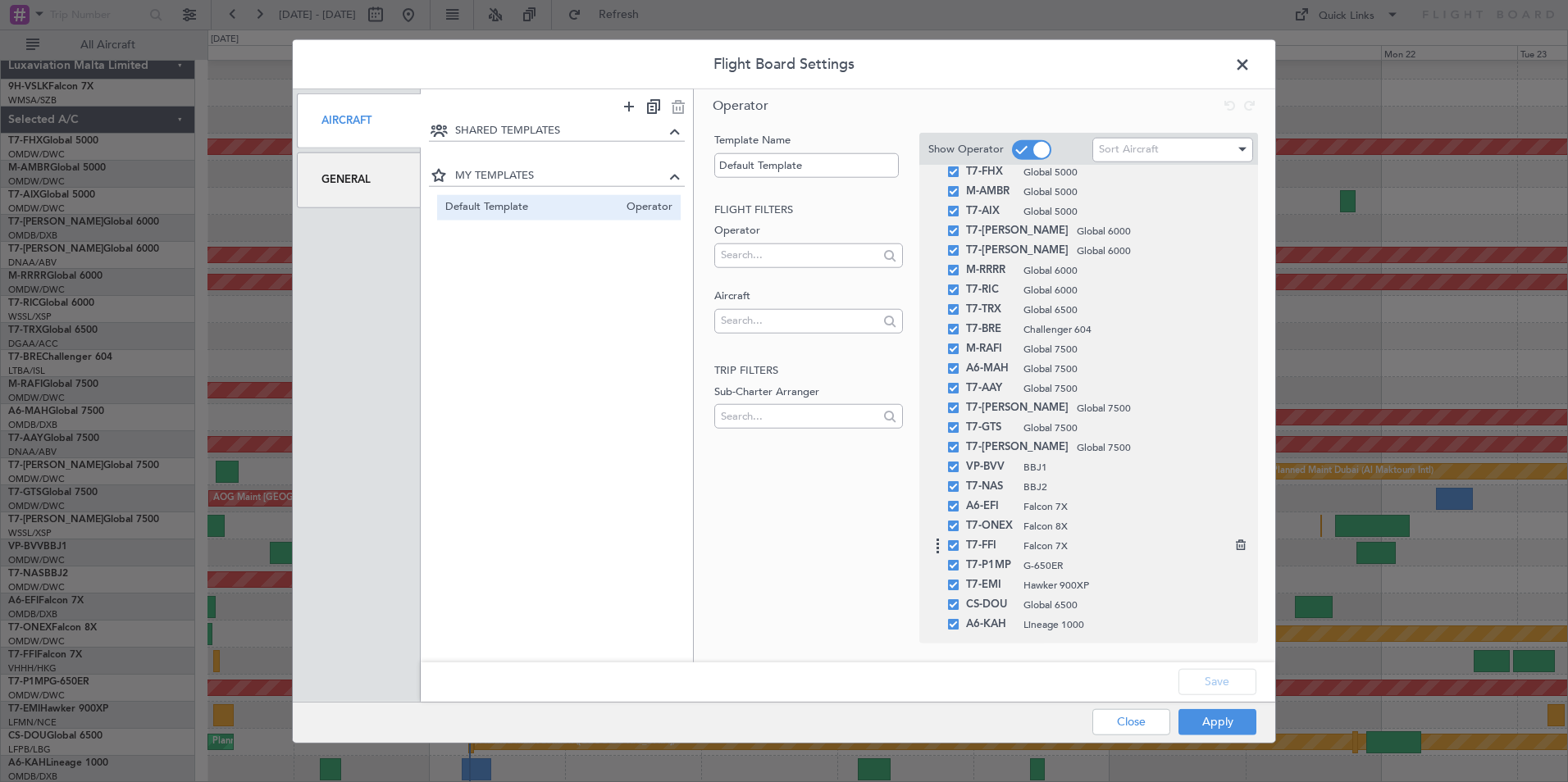
click at [1233, 545] on icon at bounding box center [1239, 543] width 12 height 12
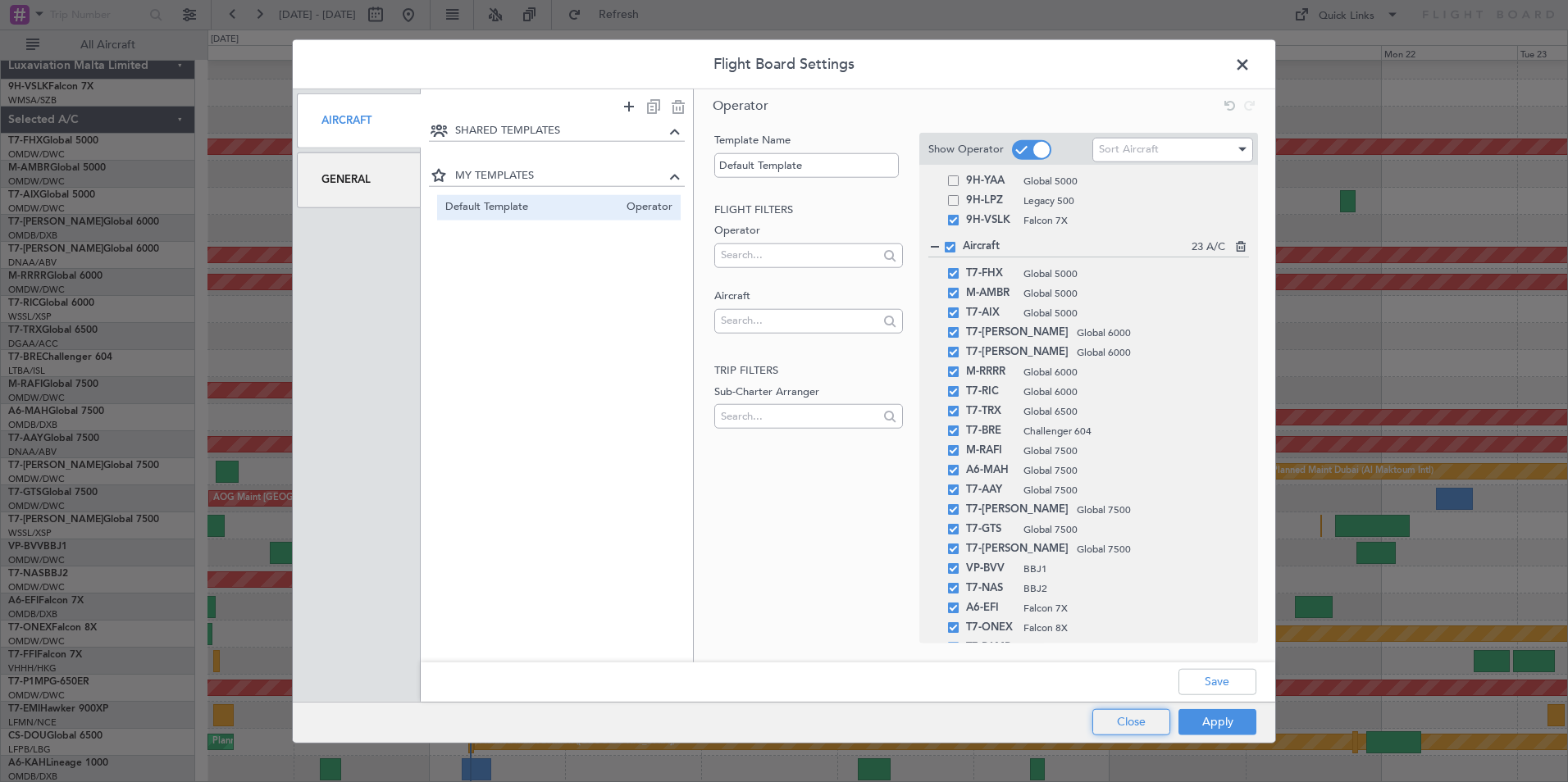
click at [1149, 725] on button "Close" at bounding box center [1131, 721] width 78 height 27
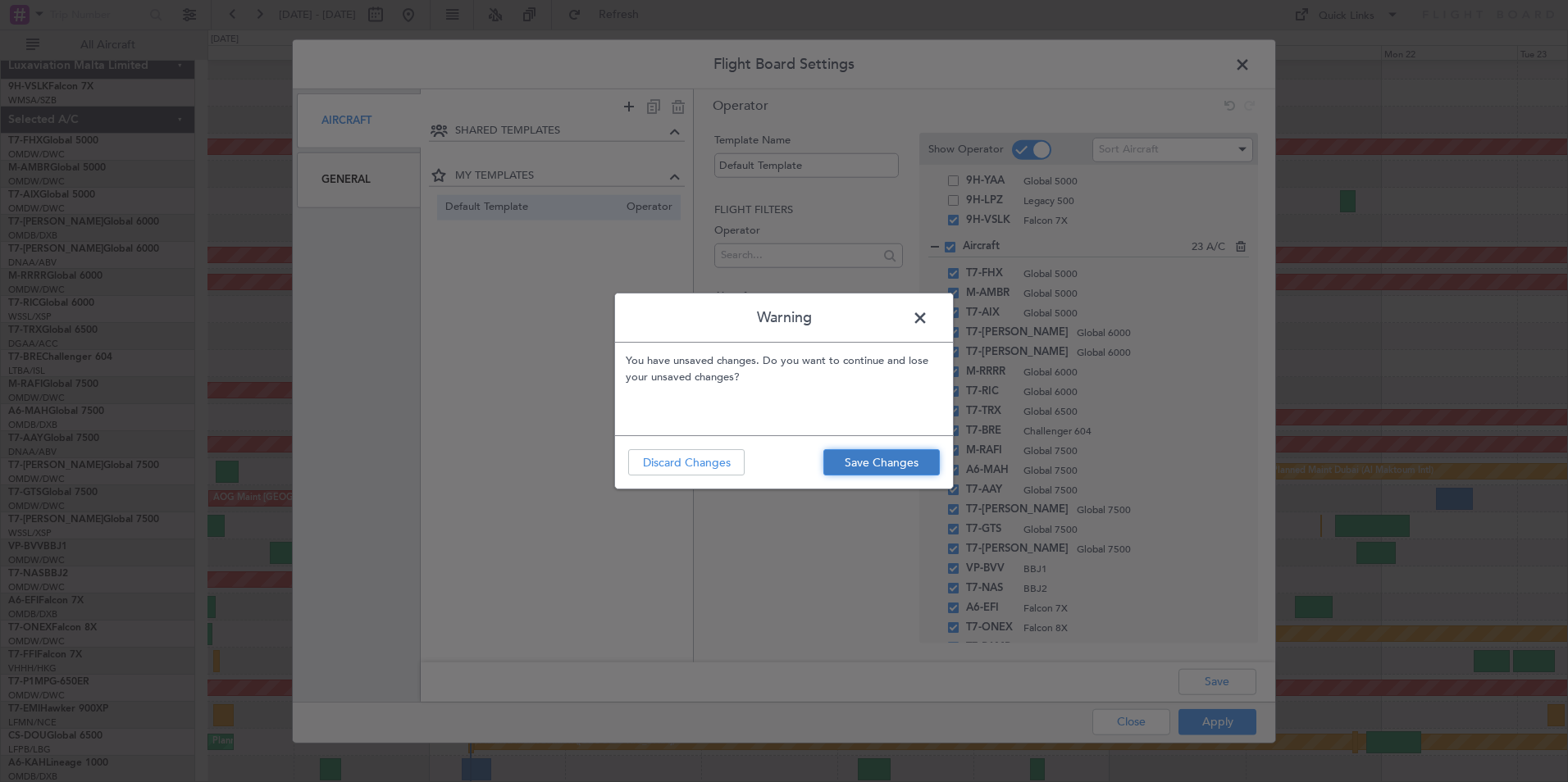
click at [887, 468] on button "Save Changes" at bounding box center [882, 462] width 116 height 27
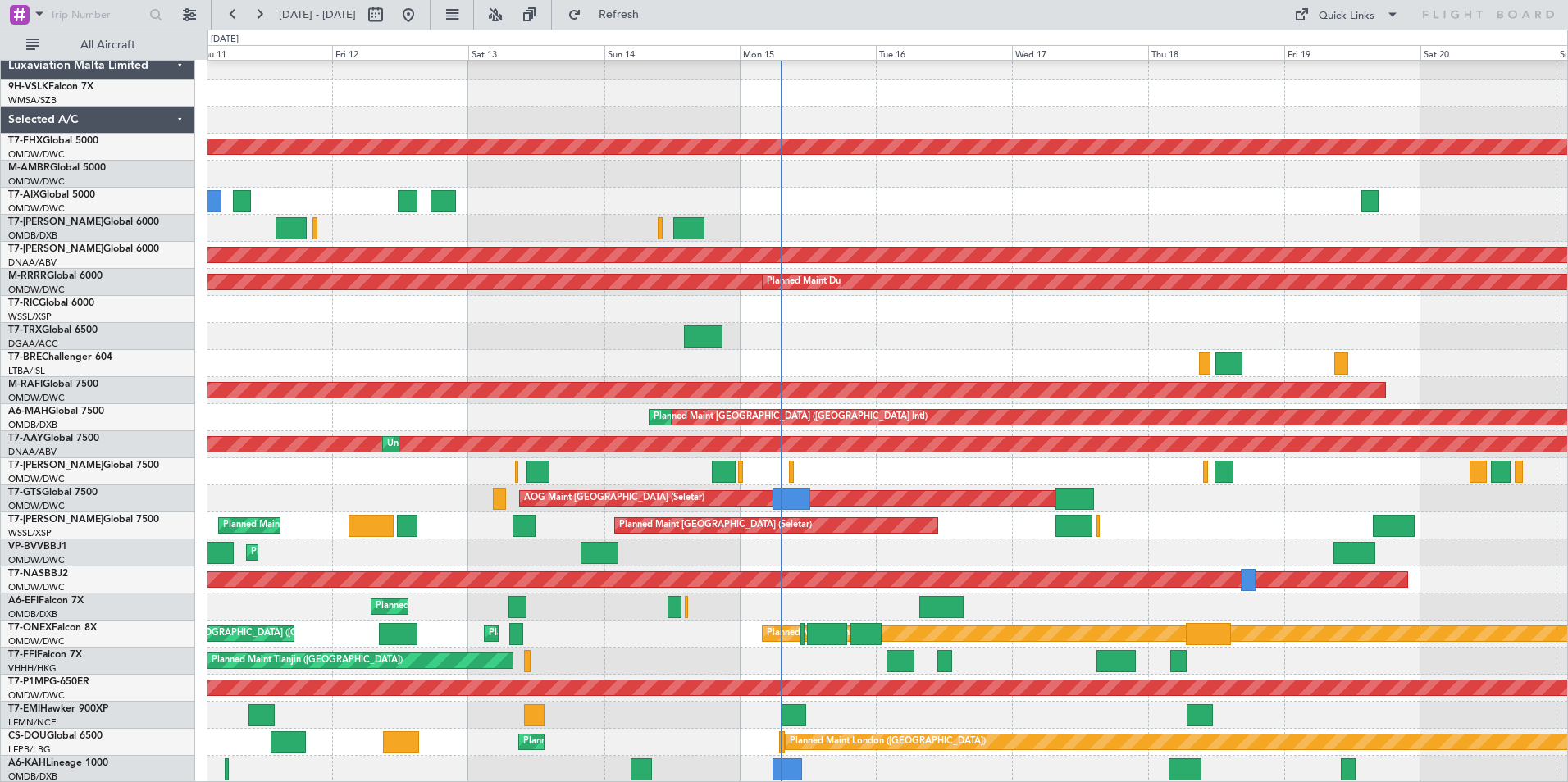
scroll to position [0, 0]
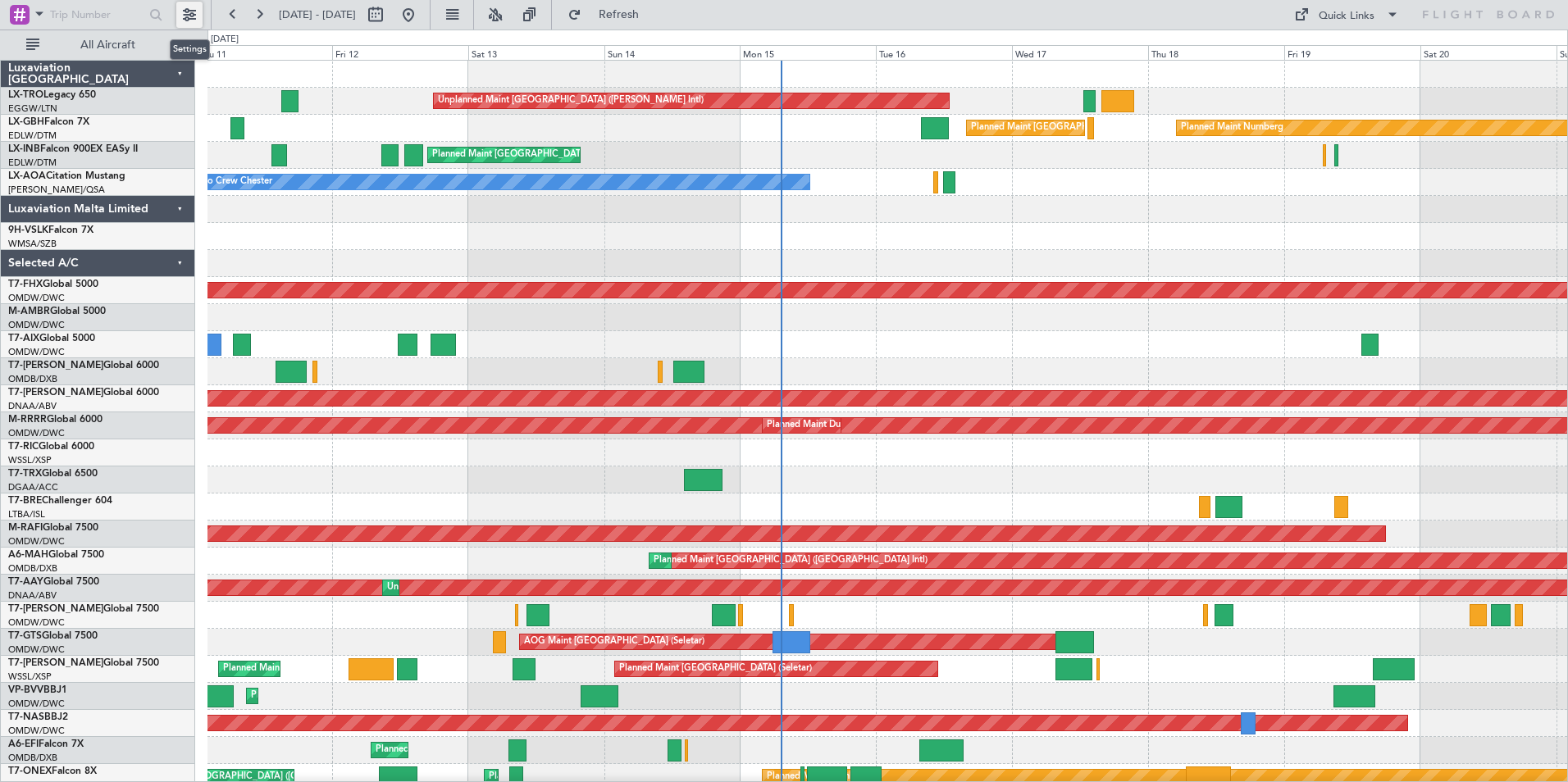
click at [190, 15] on button at bounding box center [189, 15] width 27 height 27
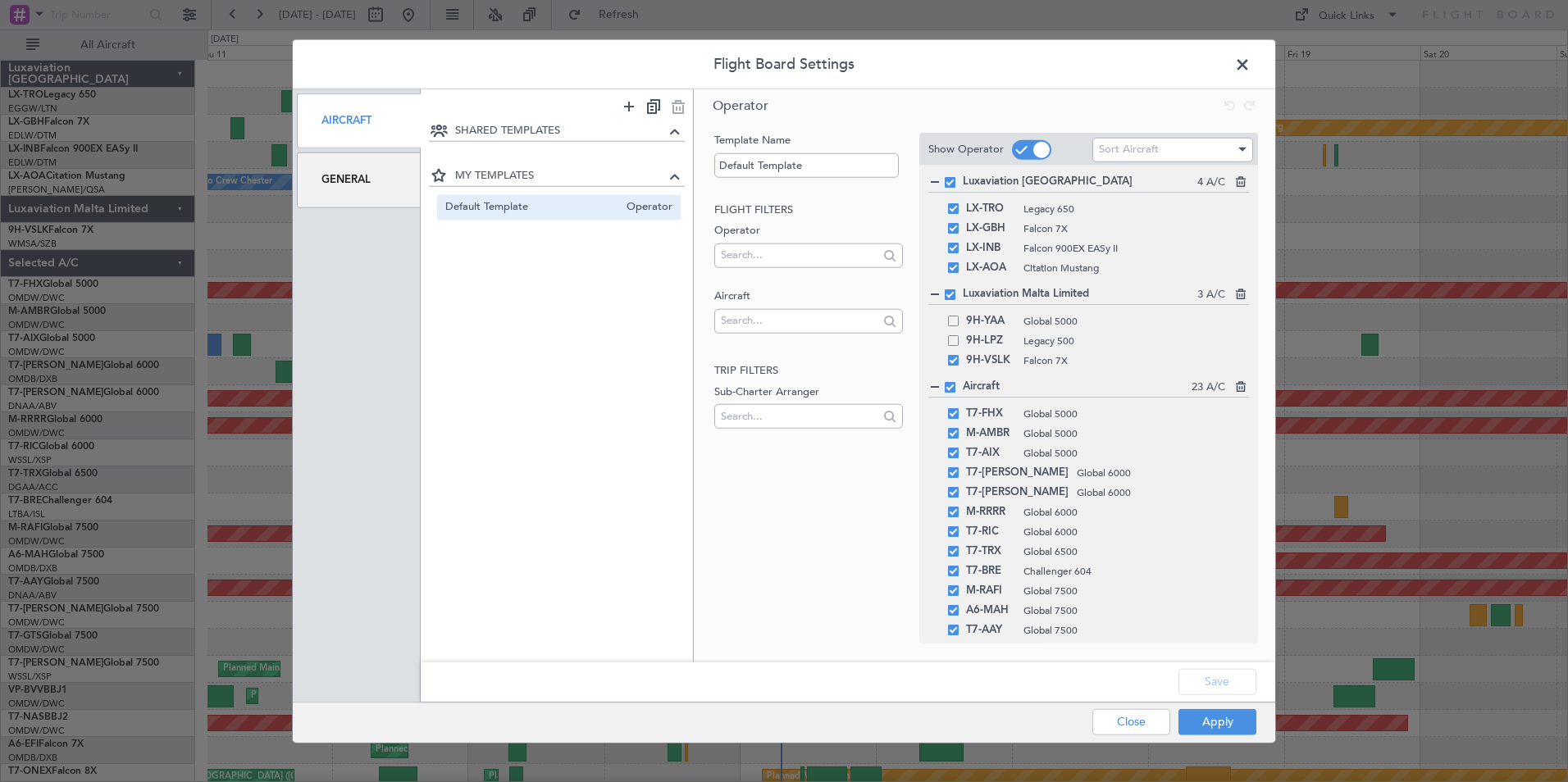
click at [953, 296] on span at bounding box center [950, 295] width 11 height 11
click at [956, 290] on input "checkbox" at bounding box center [956, 290] width 0 height 0
click at [1230, 683] on button "Save" at bounding box center [1218, 682] width 78 height 27
click at [1227, 721] on button "Apply" at bounding box center [1218, 721] width 78 height 27
